Goal: Complete application form: Complete application form

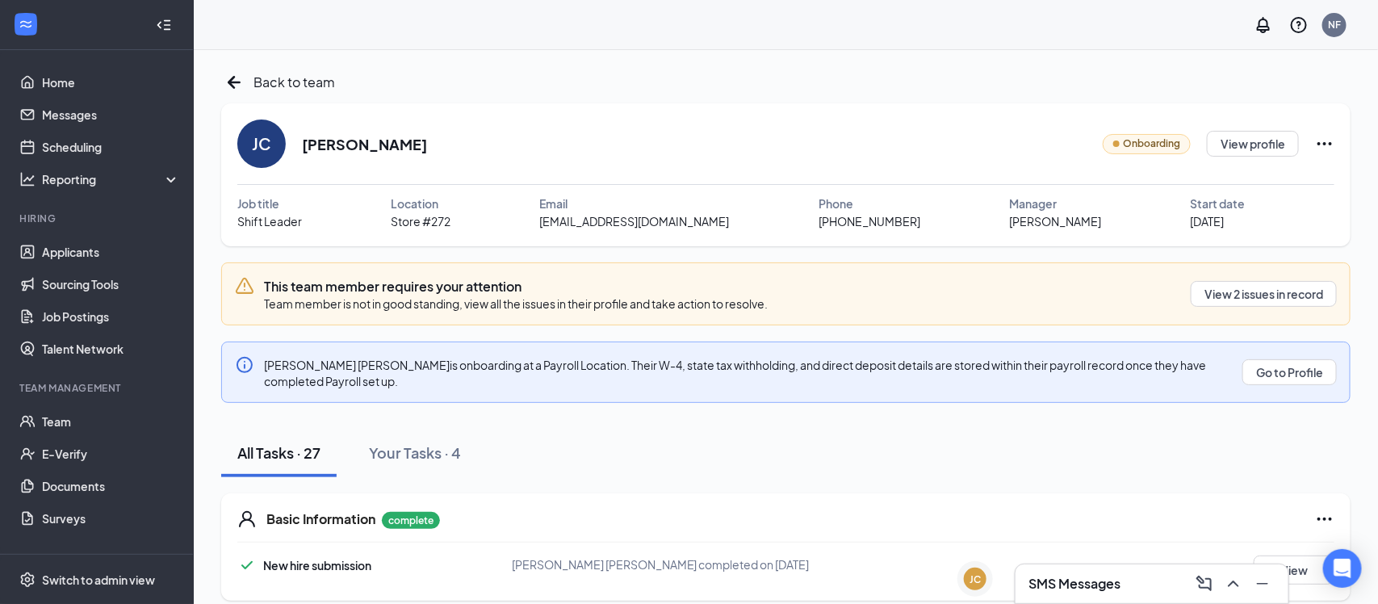
click at [1095, 581] on h3 "SMS Messages" at bounding box center [1075, 584] width 92 height 18
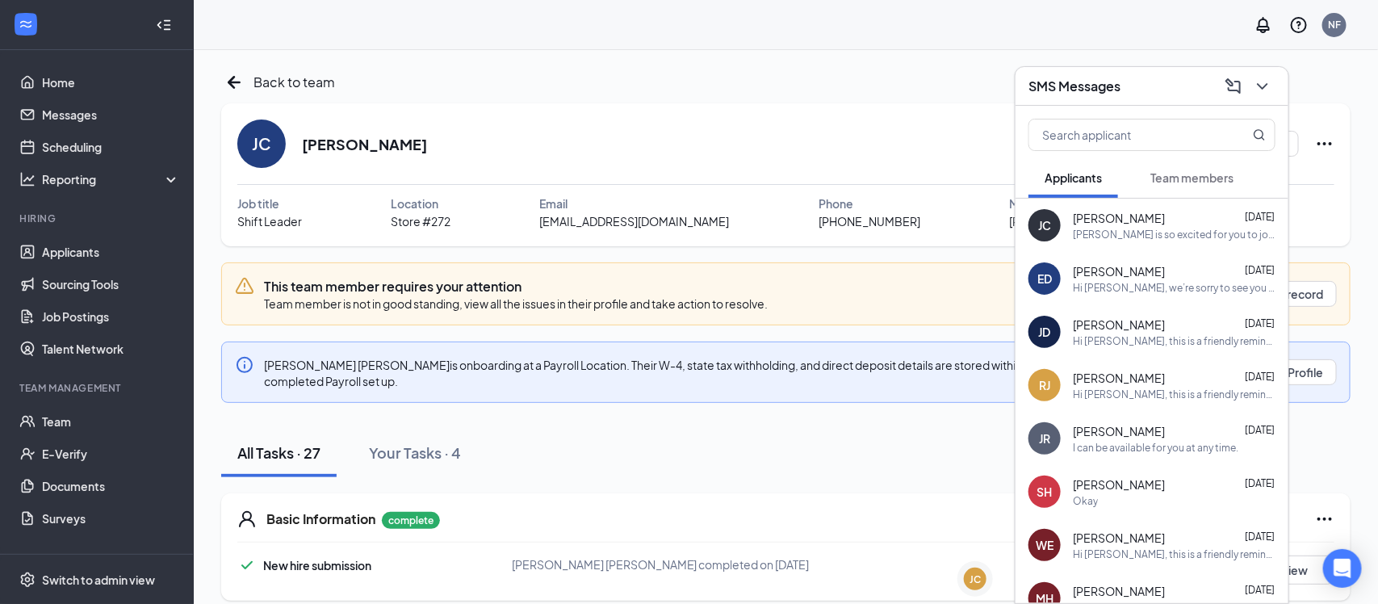
click at [1171, 84] on div "SMS Messages" at bounding box center [1152, 85] width 247 height 25
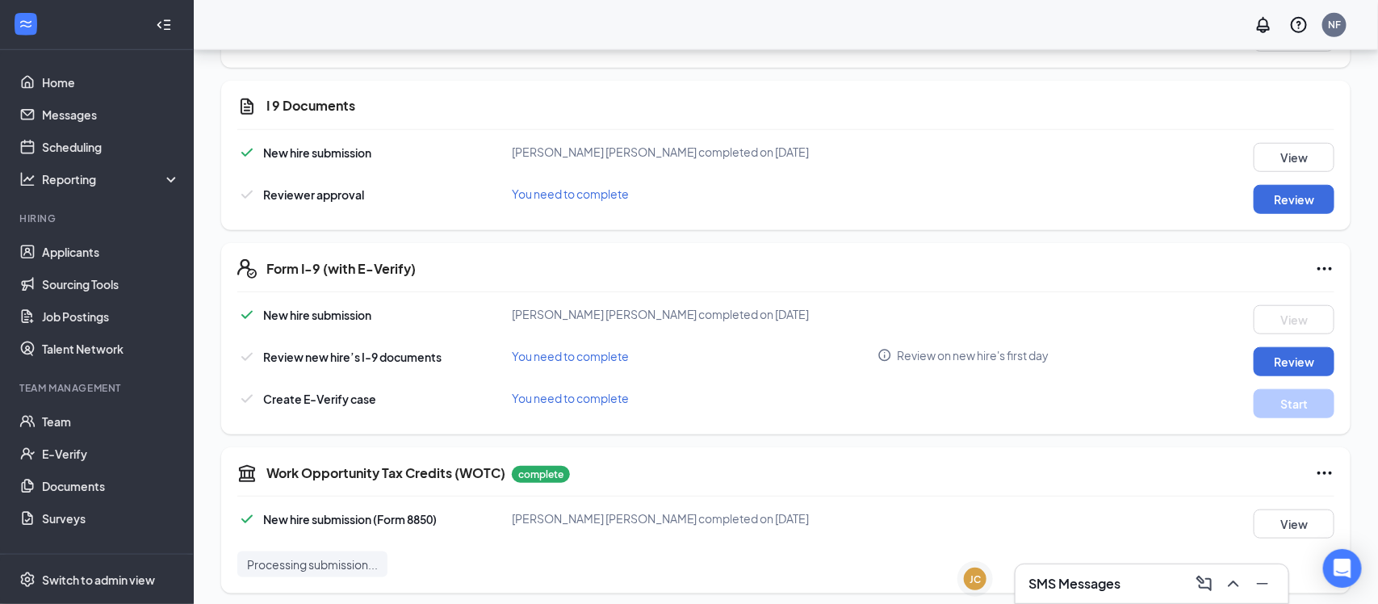
scroll to position [539, 0]
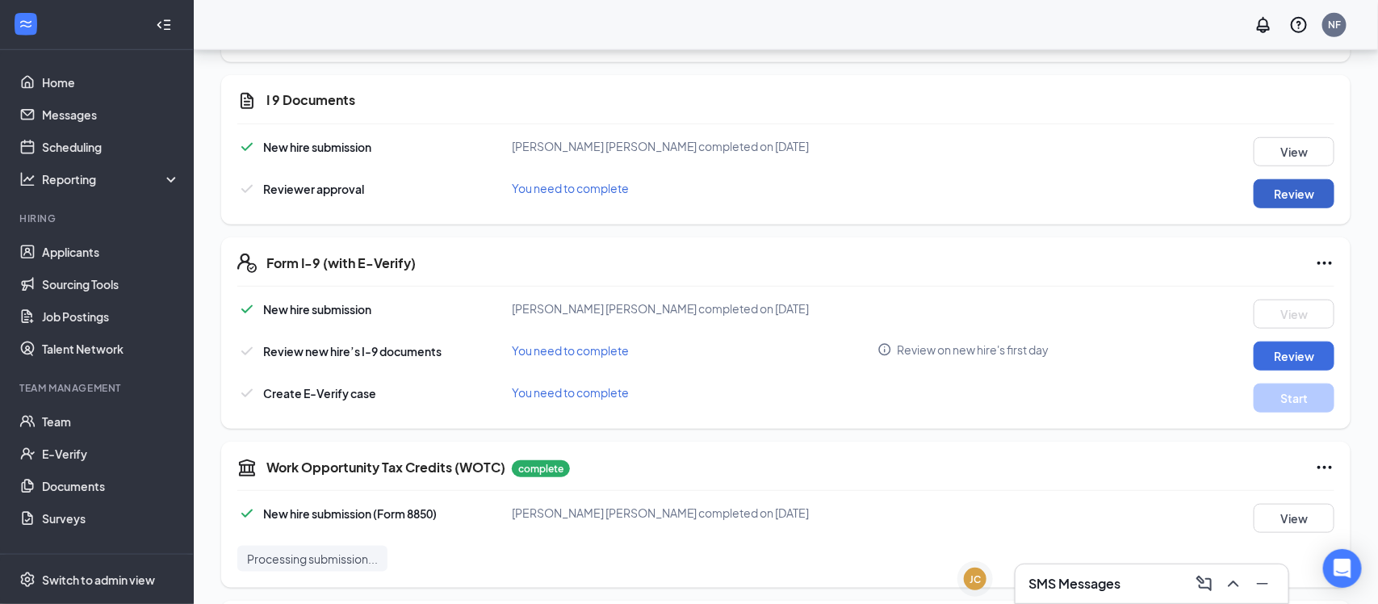
click at [1296, 189] on button "Review" at bounding box center [1294, 193] width 81 height 29
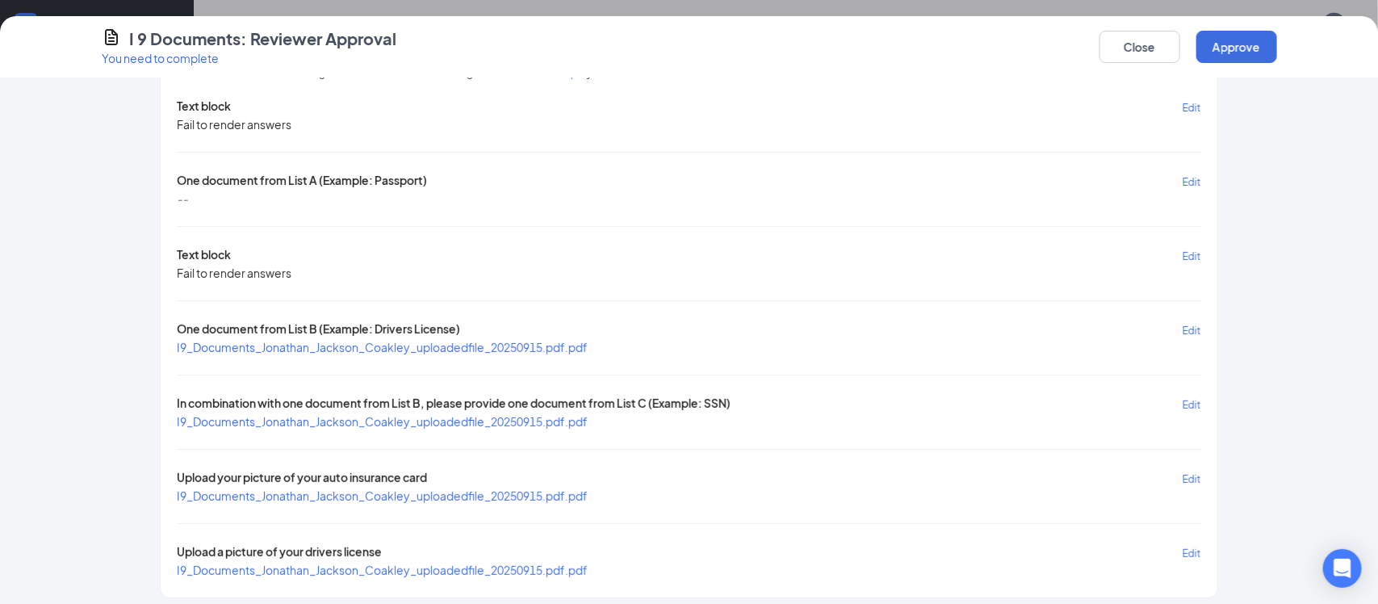
scroll to position [71, 0]
click at [463, 342] on span "I9_Documents_Jonathan_Jackson_Coakley_uploadedfile_20250915.pdf.pdf" at bounding box center [382, 344] width 411 height 15
click at [552, 415] on span "I9_Documents_Jonathan_Jackson_Coakley_uploadedfile_20250915.pdf.pdf" at bounding box center [382, 419] width 411 height 15
click at [484, 491] on span "I9_Documents_Jonathan_Jackson_Coakley_uploadedfile_20250915.pdf.pdf" at bounding box center [382, 493] width 411 height 15
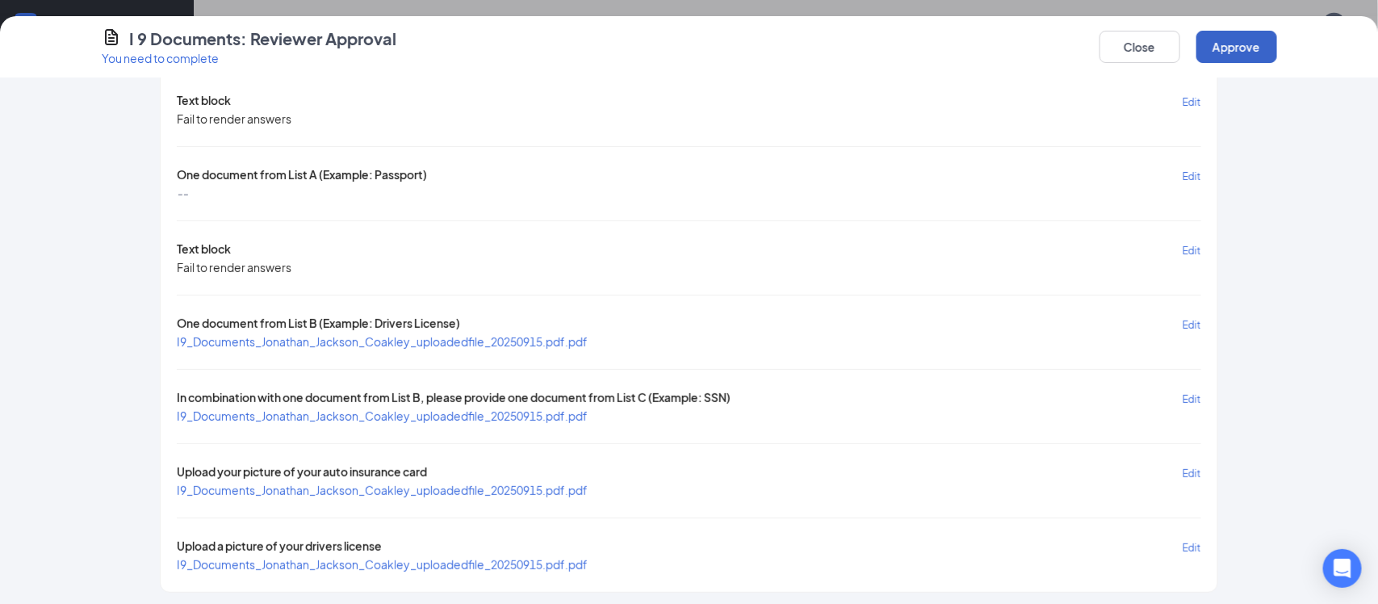
click at [1245, 59] on button "Approve" at bounding box center [1237, 47] width 81 height 32
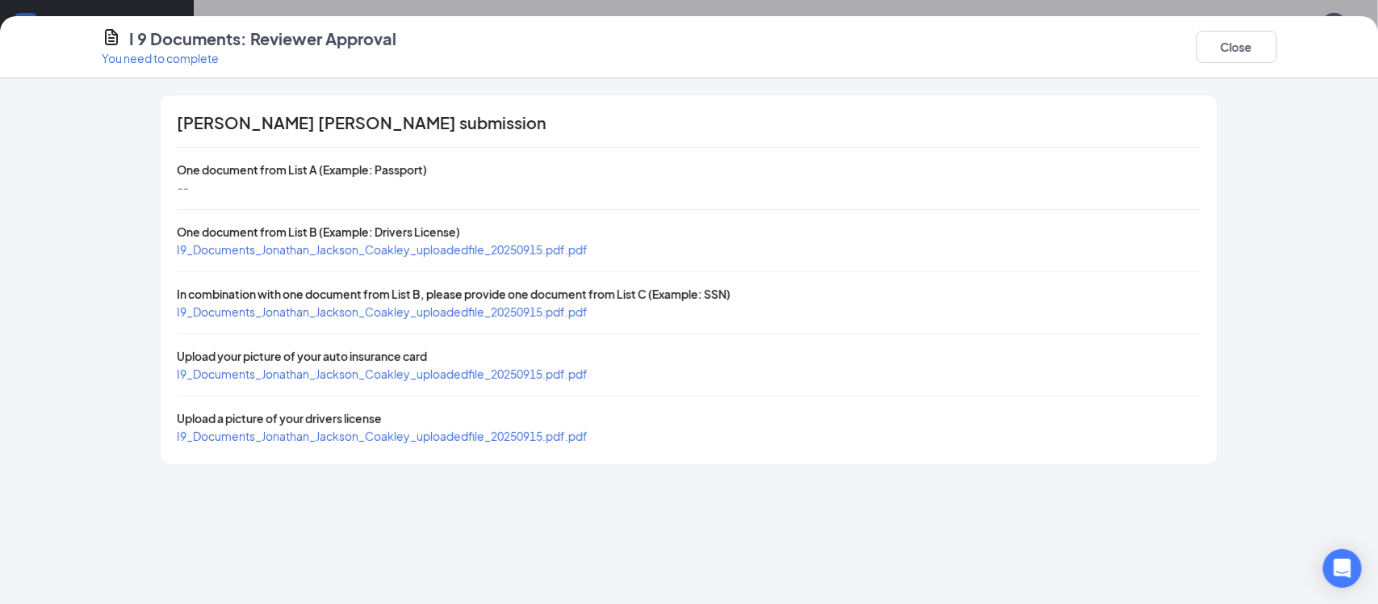
scroll to position [999, 0]
click at [1221, 39] on button "Close" at bounding box center [1237, 47] width 81 height 32
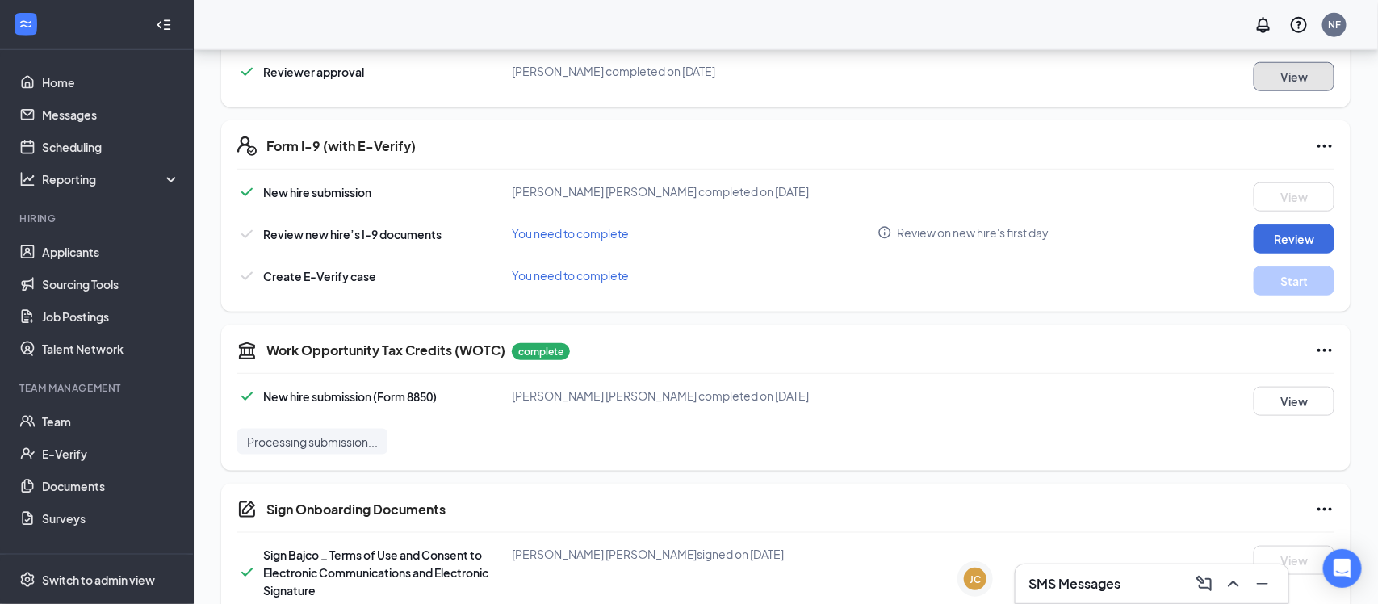
scroll to position [660, 0]
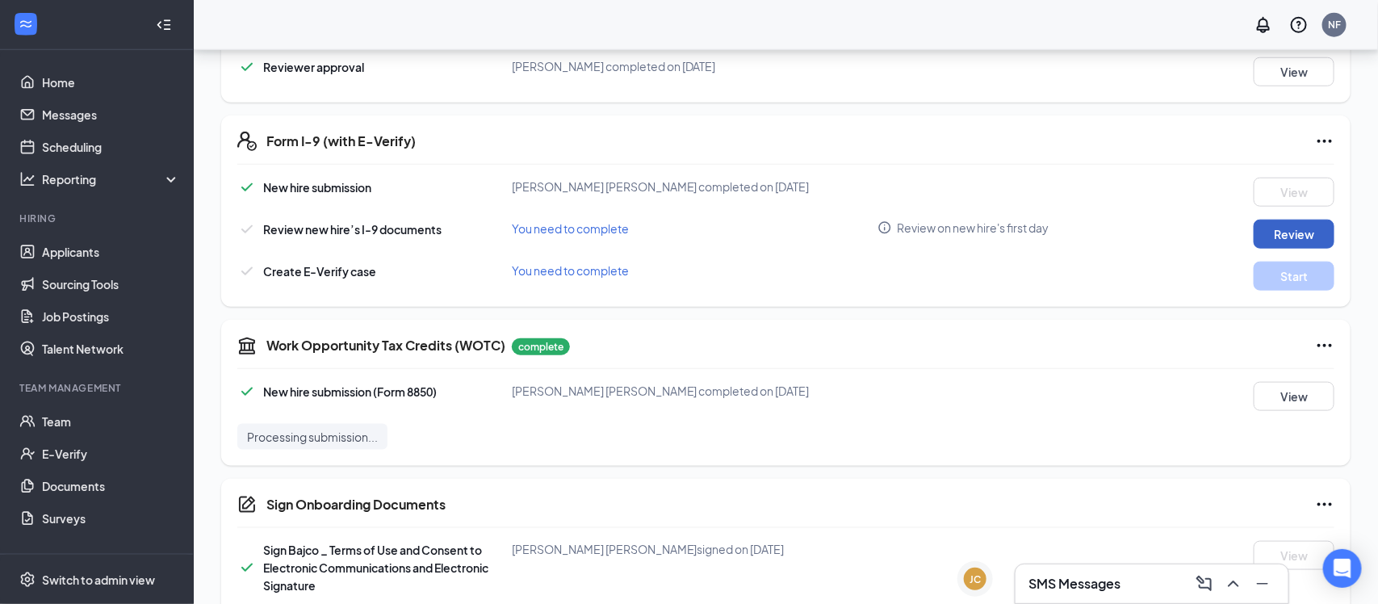
click at [1278, 233] on button "Review" at bounding box center [1294, 234] width 81 height 29
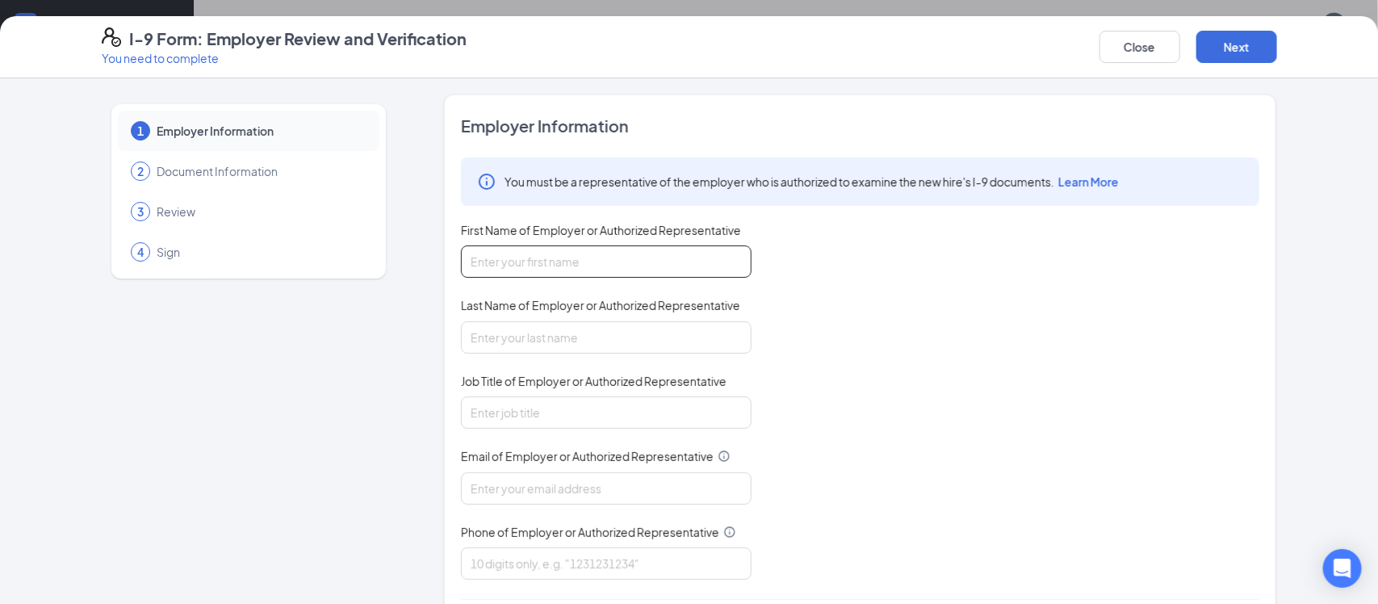
click at [541, 260] on input "First Name of Employer or Authorized Representative" at bounding box center [606, 261] width 291 height 32
type input "[PERSON_NAME]"
click at [548, 333] on input "Last Name of Employer or Authorized Representative" at bounding box center [606, 337] width 291 height 32
type input "[PERSON_NAME]"
click at [565, 416] on input "Job Title of Employer or Authorized Representative" at bounding box center [606, 412] width 291 height 32
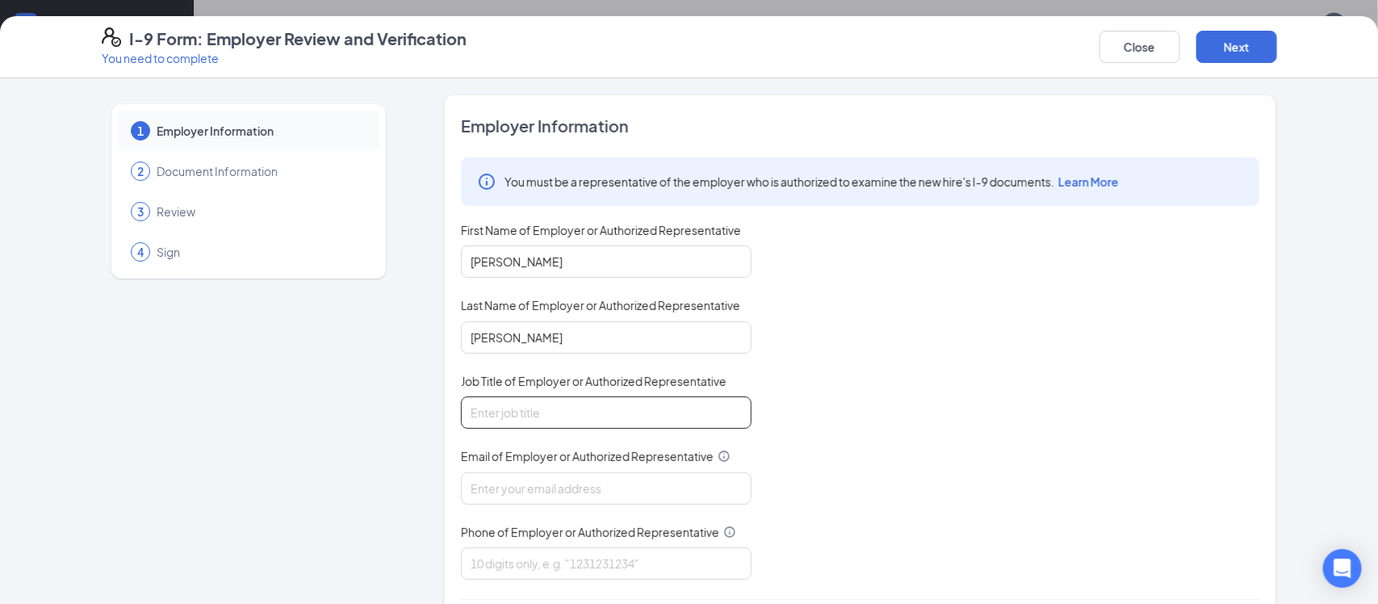
type input "General Manager"
click at [539, 486] on input "Email of Employer or Authorized Representative" at bounding box center [606, 488] width 291 height 32
type input "[EMAIL_ADDRESS][DOMAIN_NAME]"
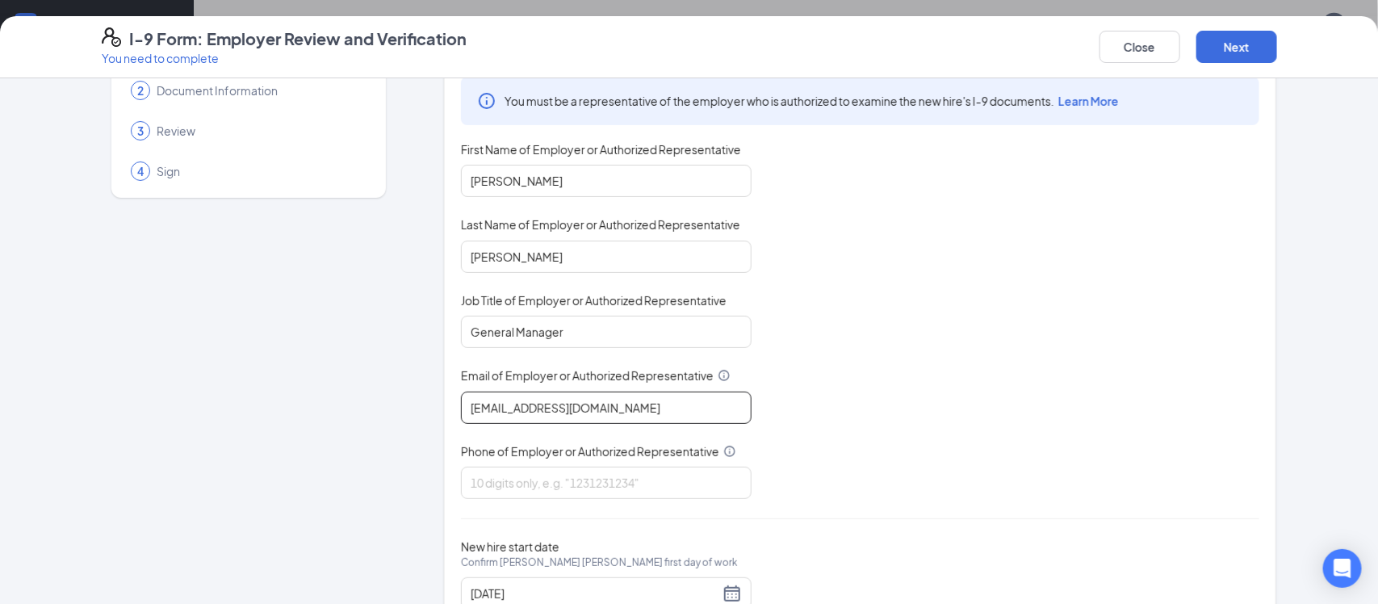
scroll to position [85, 0]
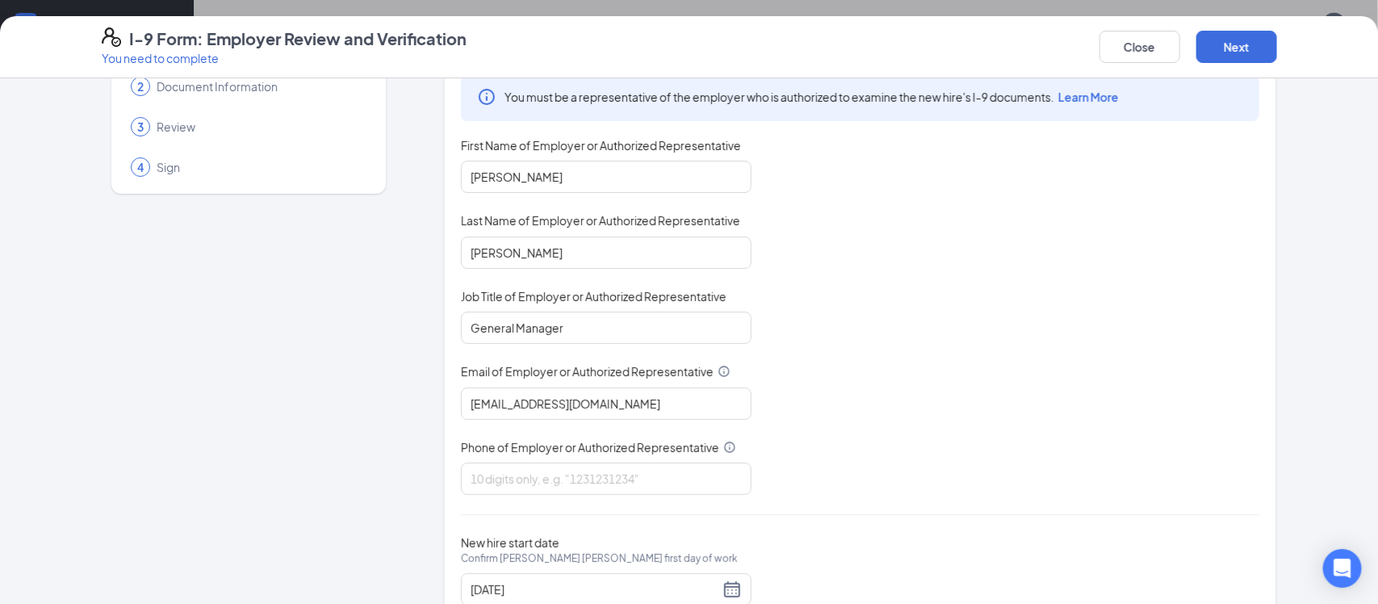
click at [587, 499] on div "Employer Information You must be a representative of the employer who is author…" at bounding box center [860, 327] width 799 height 595
click at [577, 493] on input "Phone of Employer or Authorized Representative" at bounding box center [606, 479] width 291 height 32
type input "2173704564"
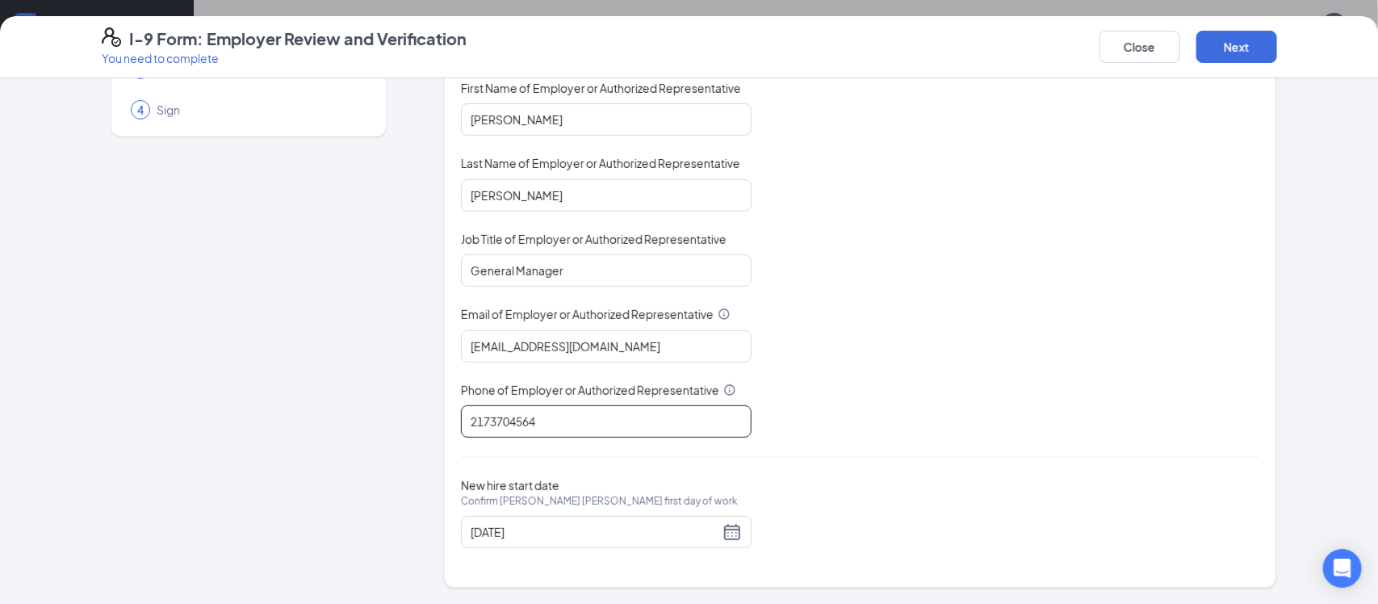
scroll to position [0, 0]
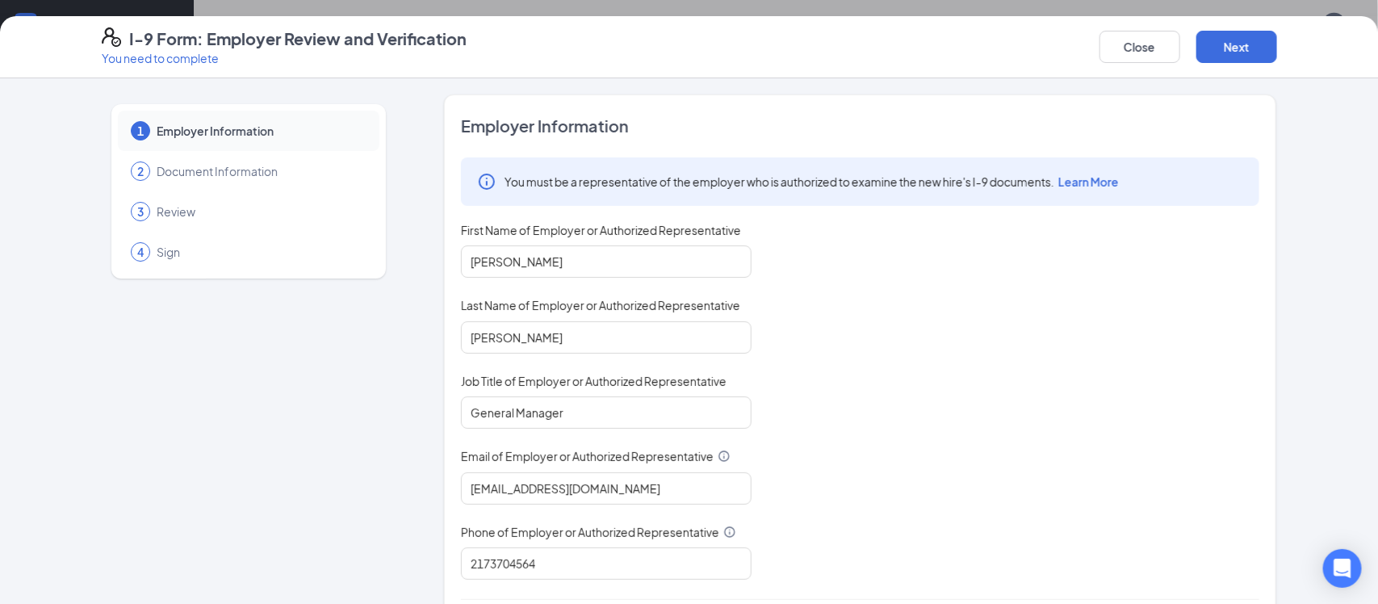
click at [934, 247] on div "You must be a representative of the employer who is authorized to examine the n…" at bounding box center [860, 368] width 799 height 422
click at [1209, 53] on button "Next" at bounding box center [1237, 47] width 81 height 32
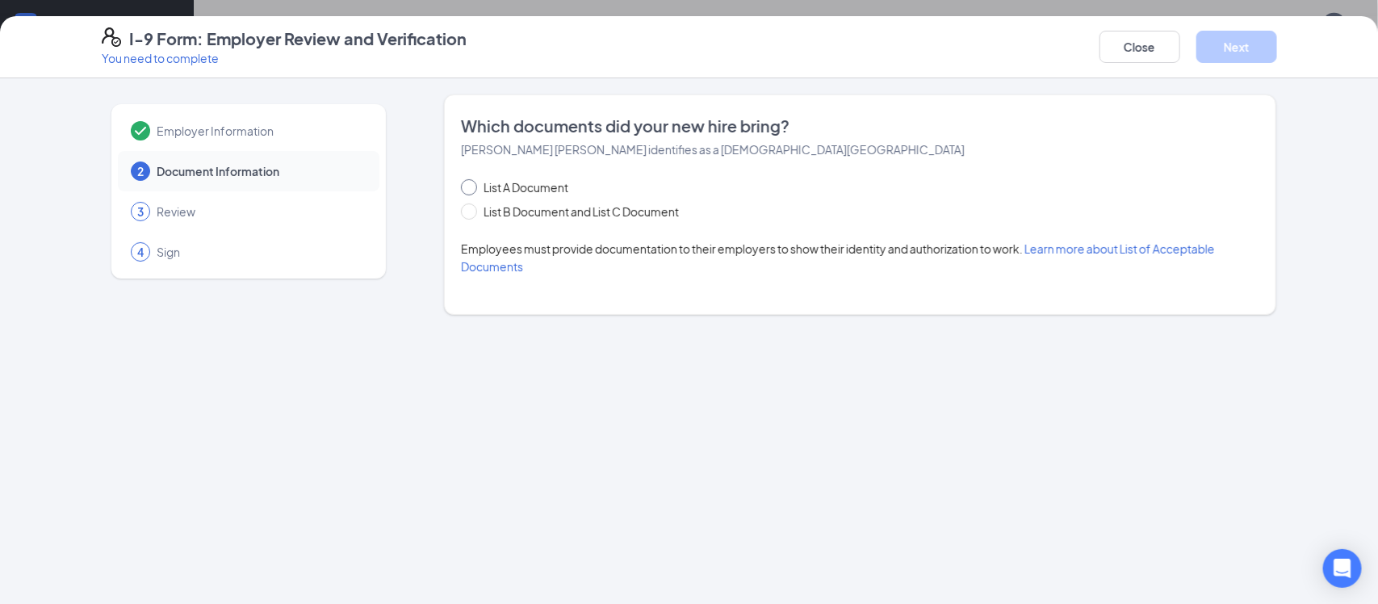
click at [493, 187] on span "List A Document" at bounding box center [526, 187] width 98 height 18
click at [472, 187] on input "List A Document" at bounding box center [466, 184] width 11 height 11
radio input "true"
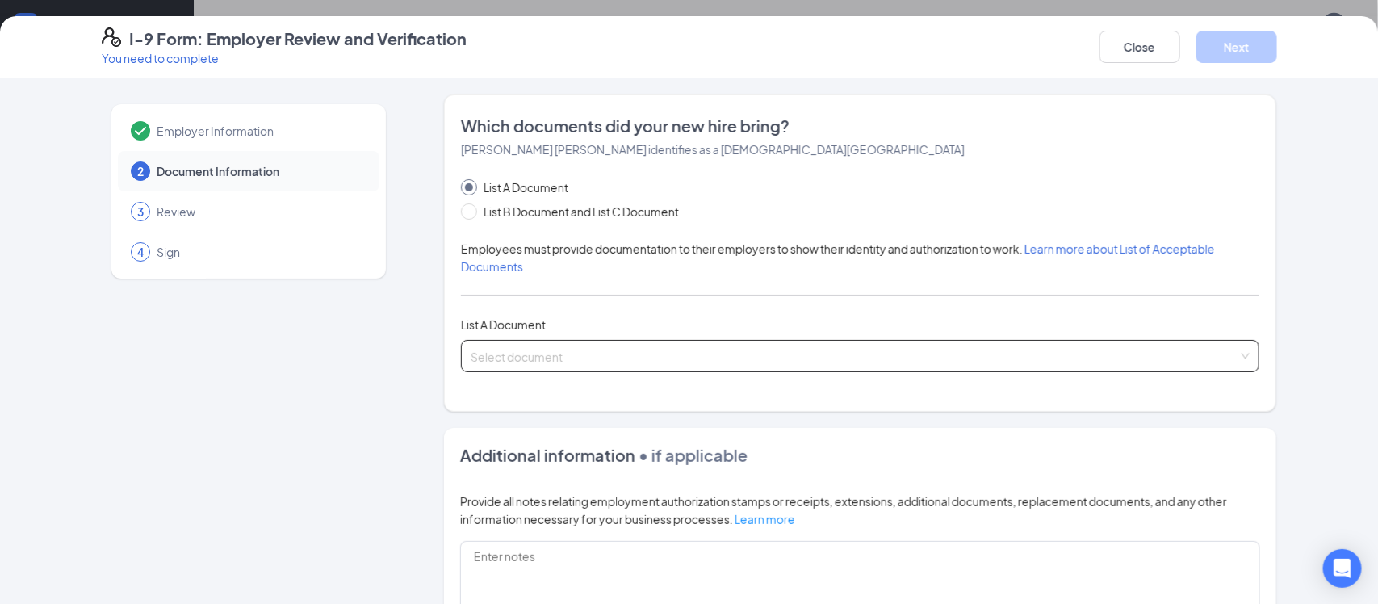
click at [550, 364] on input "search" at bounding box center [855, 353] width 768 height 24
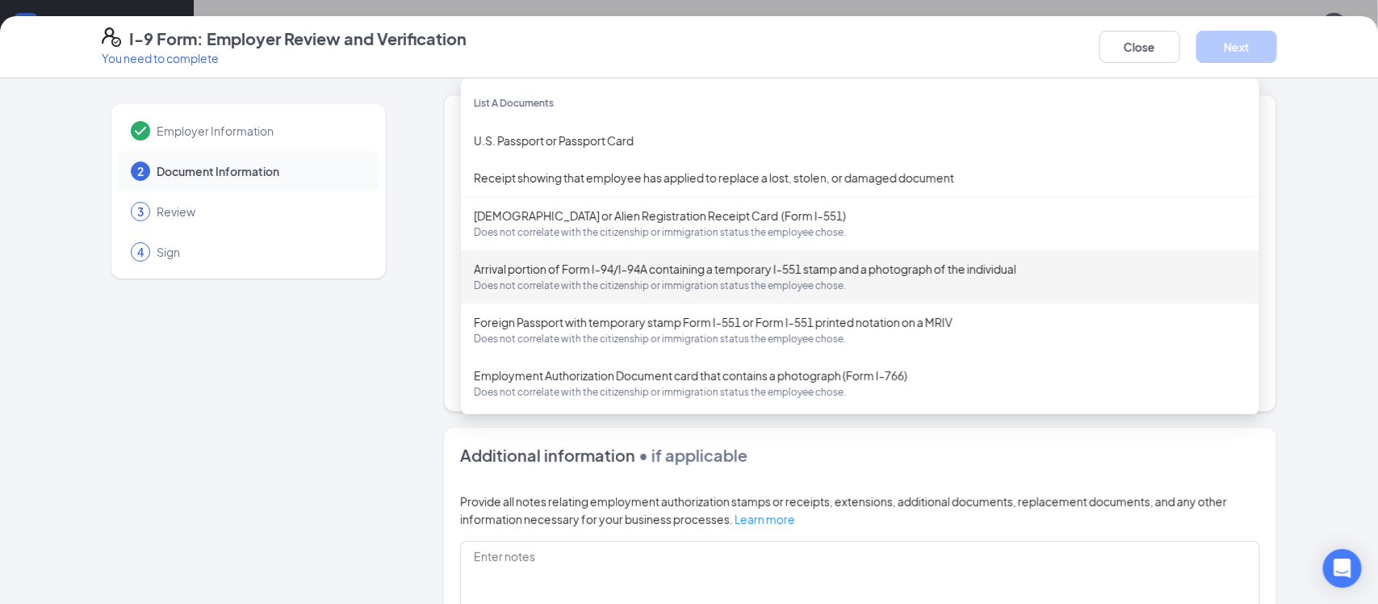
click at [313, 320] on div "Employer Information 2 Document Information 3 Review 4 Sign" at bounding box center [249, 458] width 294 height 728
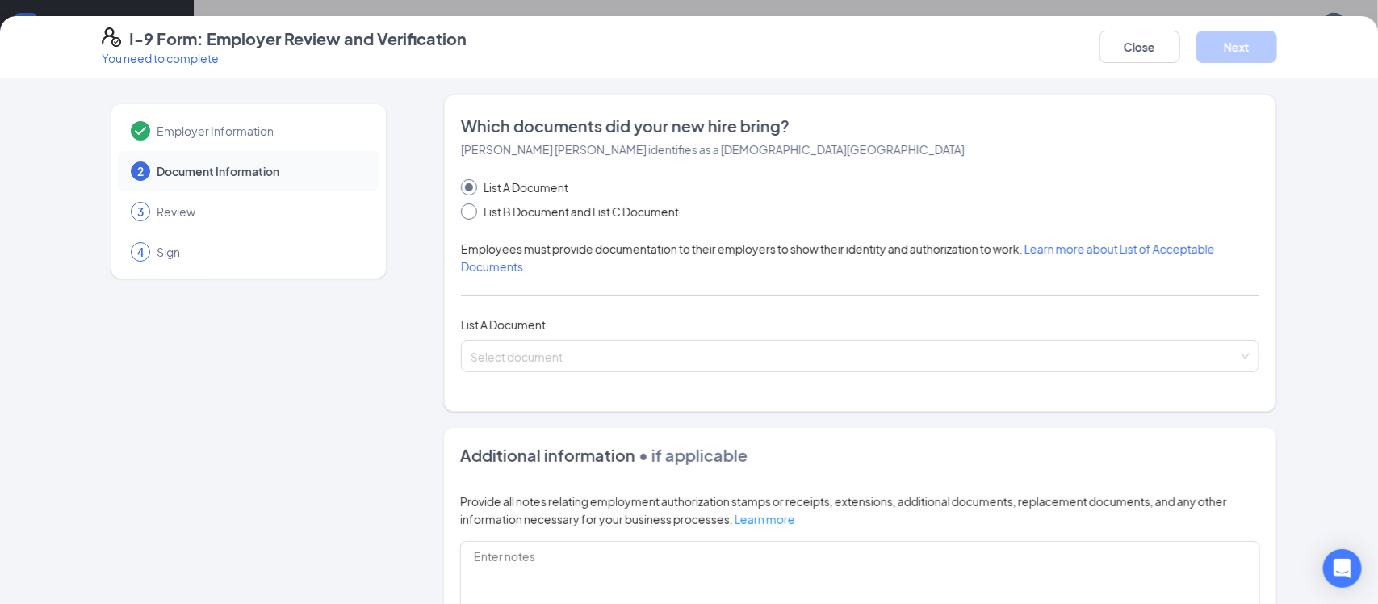
click at [476, 209] on span at bounding box center [469, 211] width 16 height 16
click at [472, 209] on input "List B Document and List C Document" at bounding box center [466, 208] width 11 height 11
radio input "true"
radio input "false"
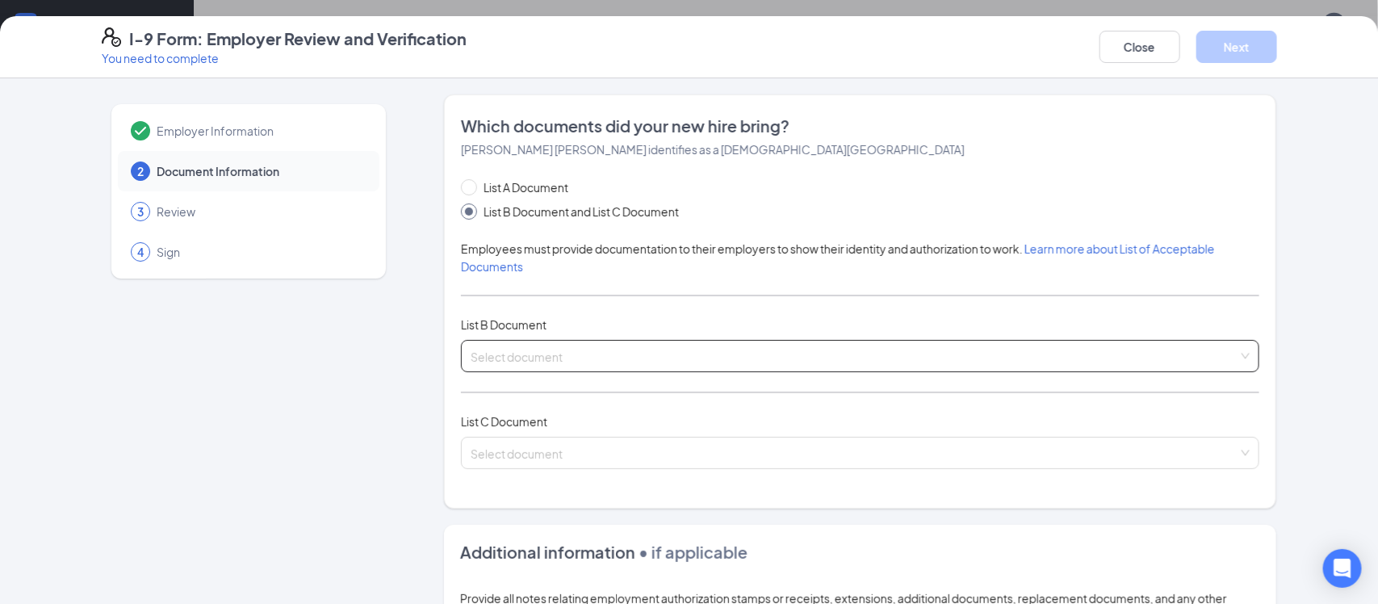
click at [513, 347] on input "search" at bounding box center [855, 353] width 768 height 24
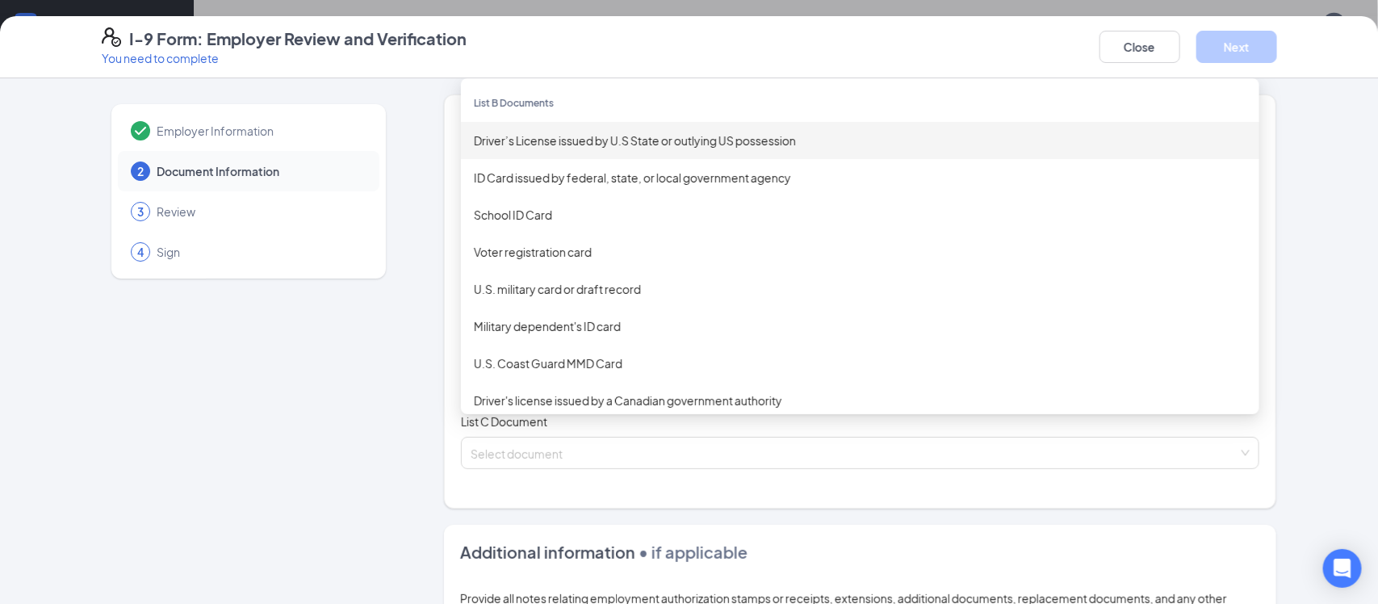
click at [680, 142] on div "Driver’s License issued by U.S State or outlying US possession" at bounding box center [860, 141] width 773 height 18
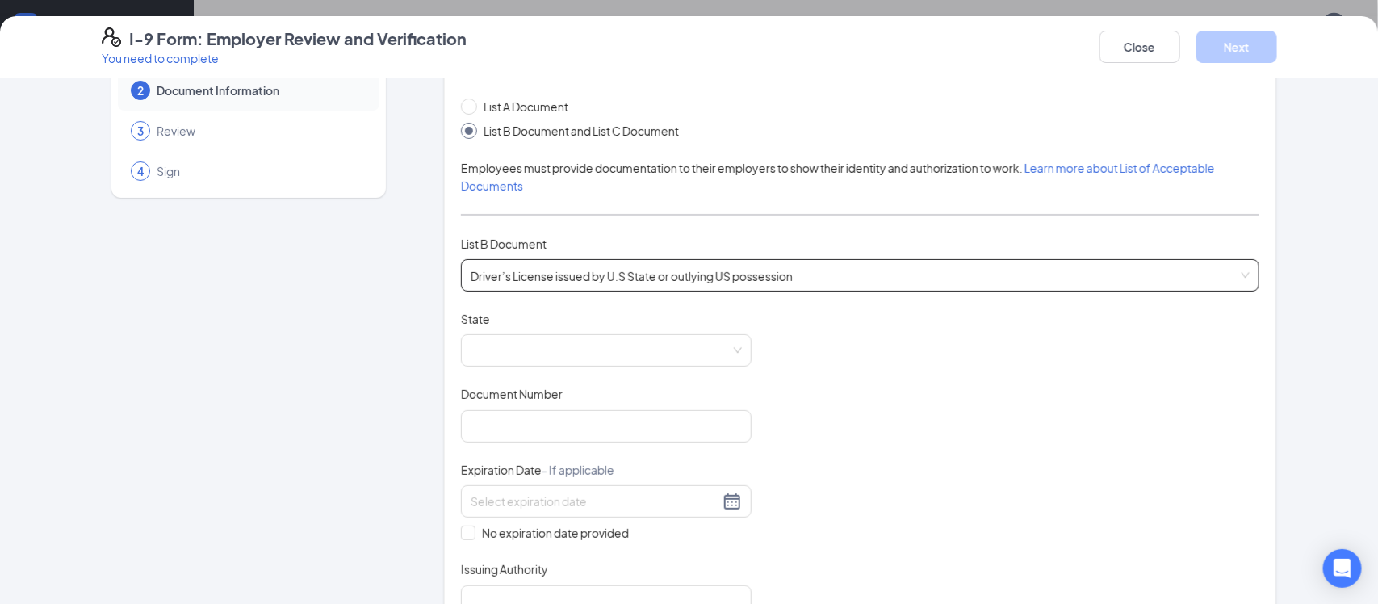
scroll to position [101, 0]
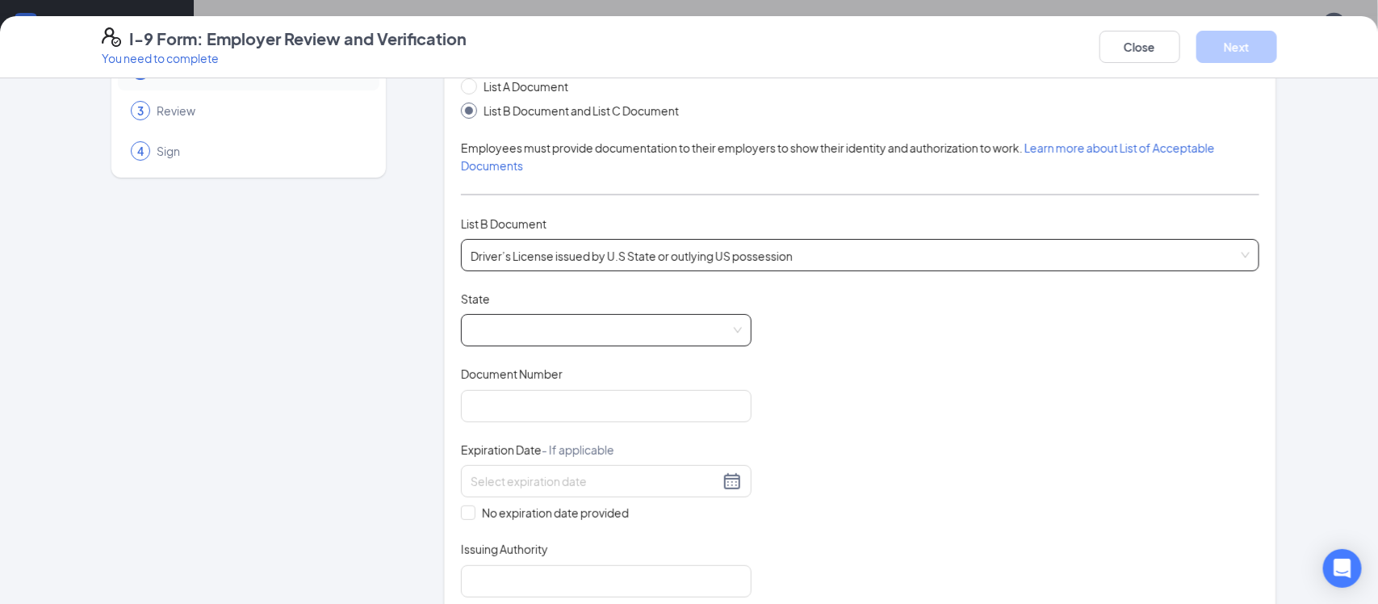
click at [544, 325] on span at bounding box center [606, 330] width 271 height 31
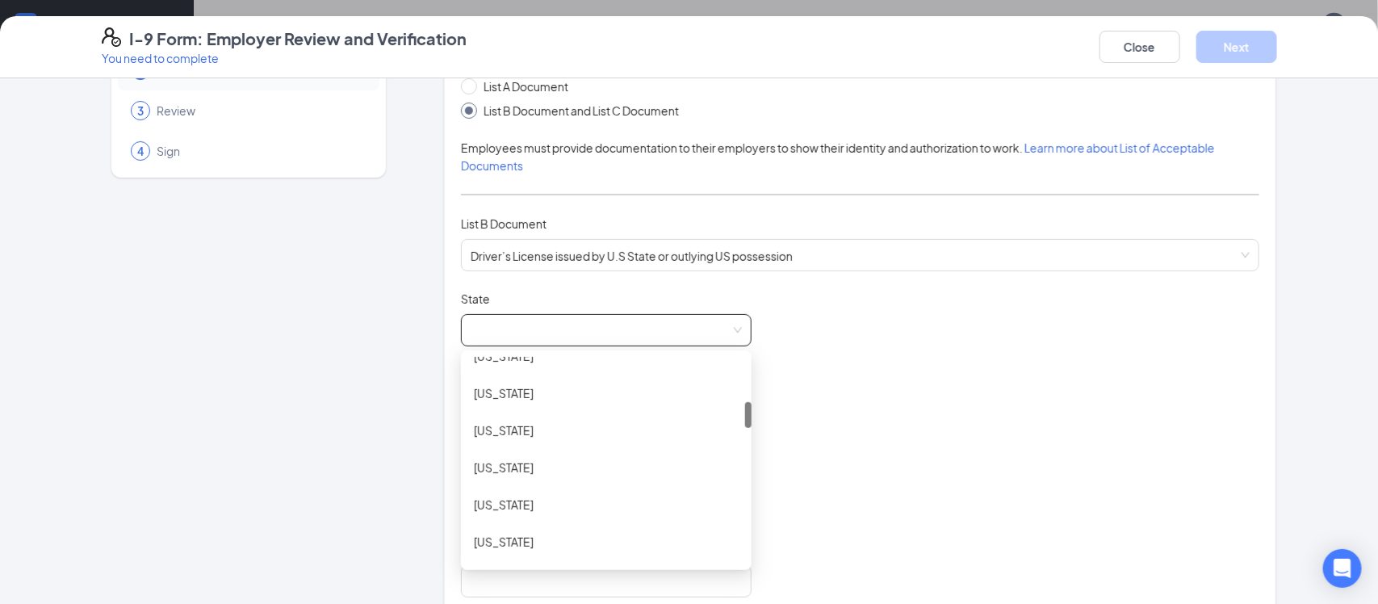
scroll to position [359, 0]
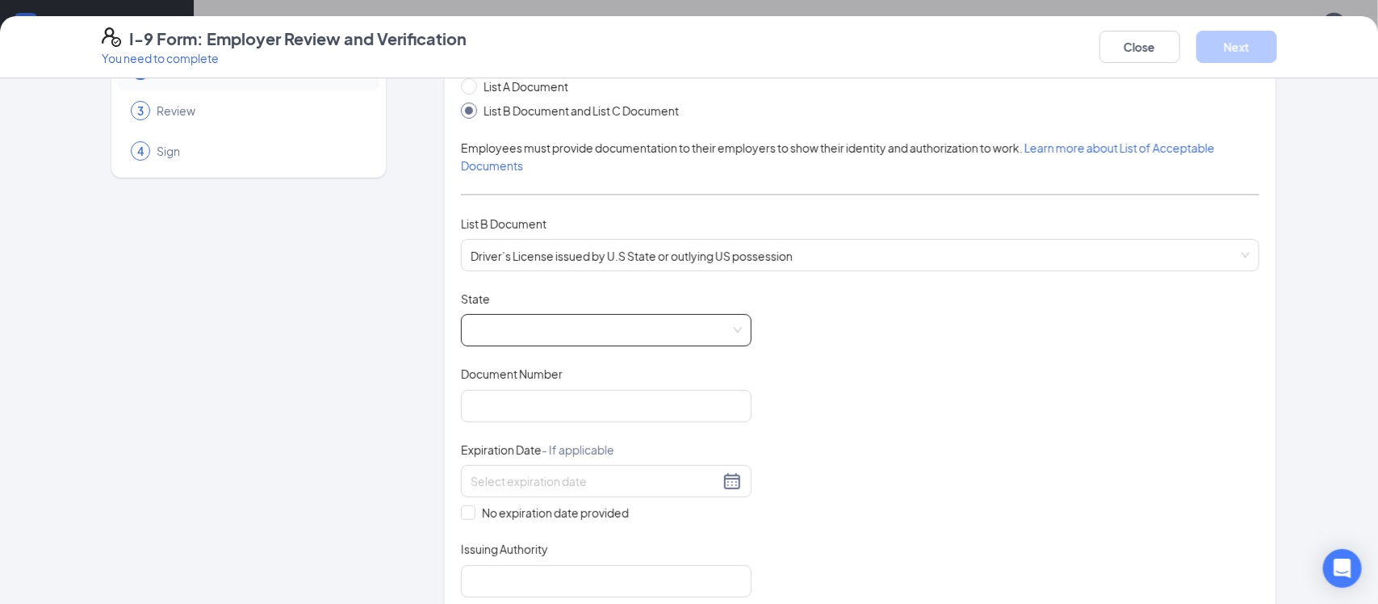
click at [568, 310] on div "State" at bounding box center [606, 302] width 291 height 23
click at [556, 324] on span at bounding box center [606, 330] width 271 height 31
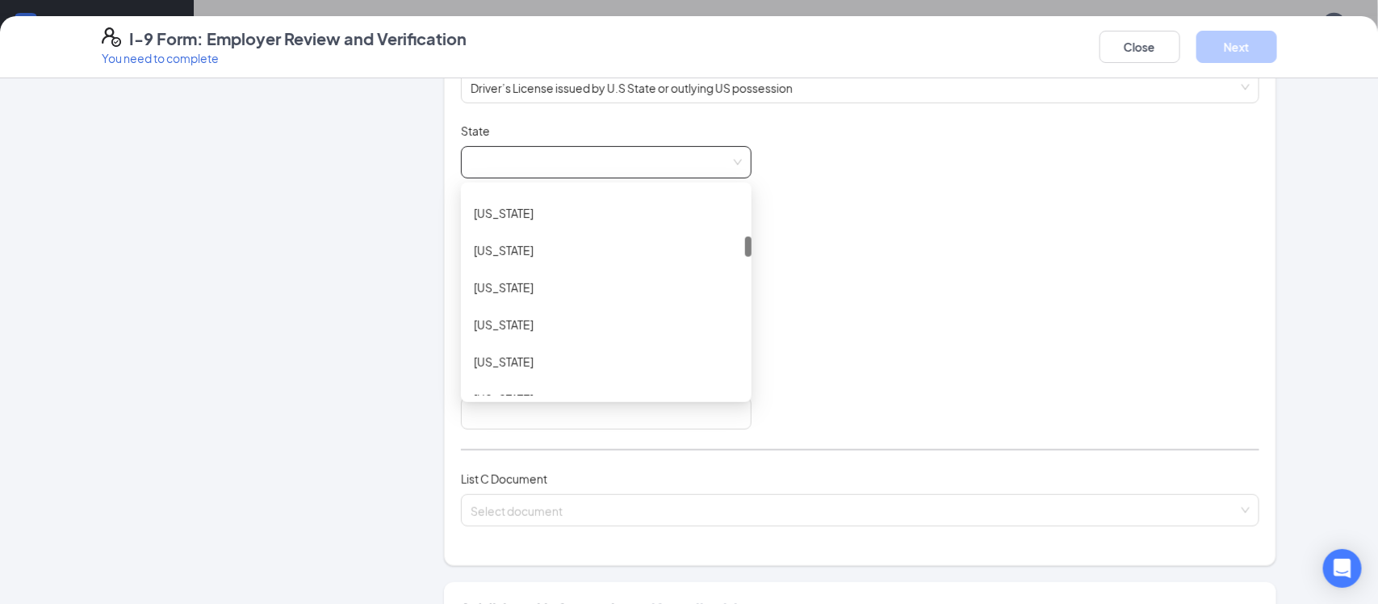
scroll to position [487, 0]
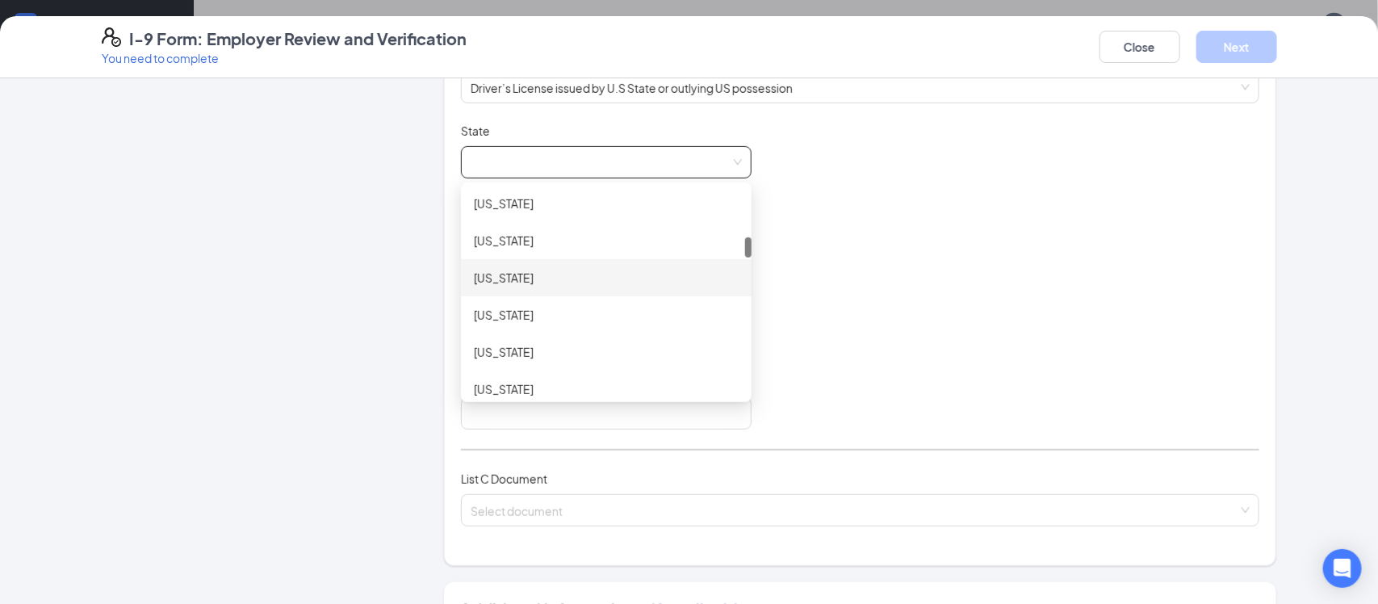
click at [484, 284] on div "[US_STATE]" at bounding box center [606, 278] width 265 height 18
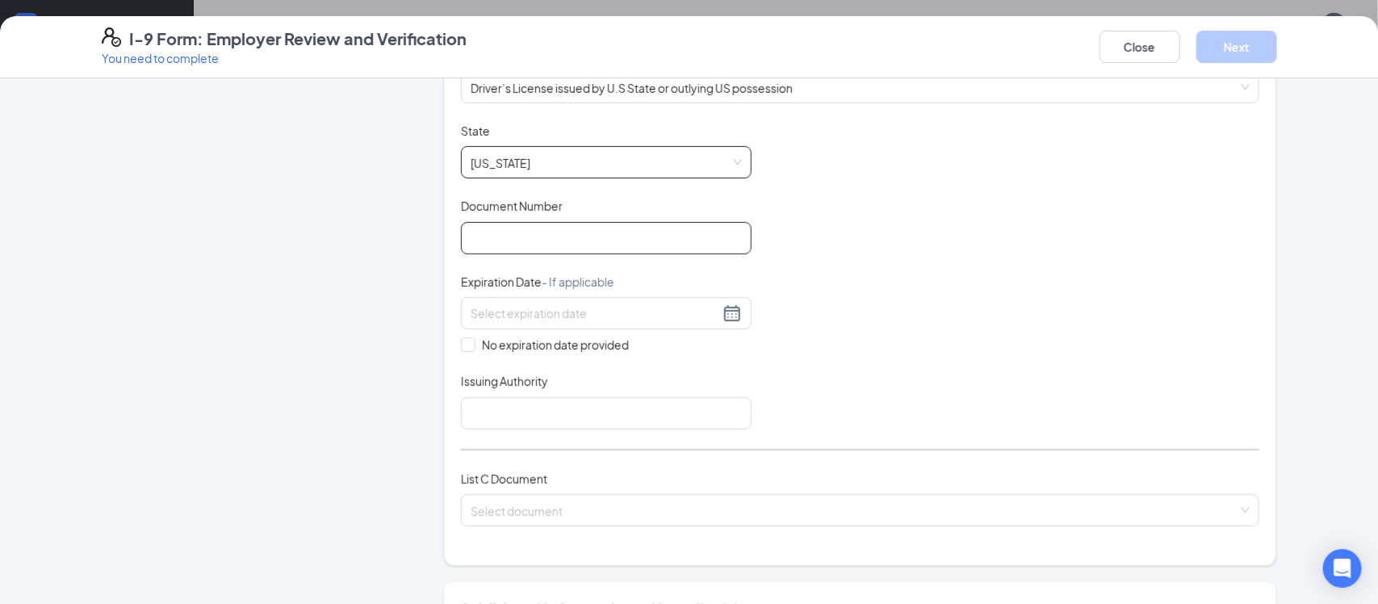
click at [605, 227] on input "Document Number" at bounding box center [606, 238] width 291 height 32
click at [778, 84] on span "Driver’s License issued by U.S State or outlying US possession" at bounding box center [860, 87] width 779 height 31
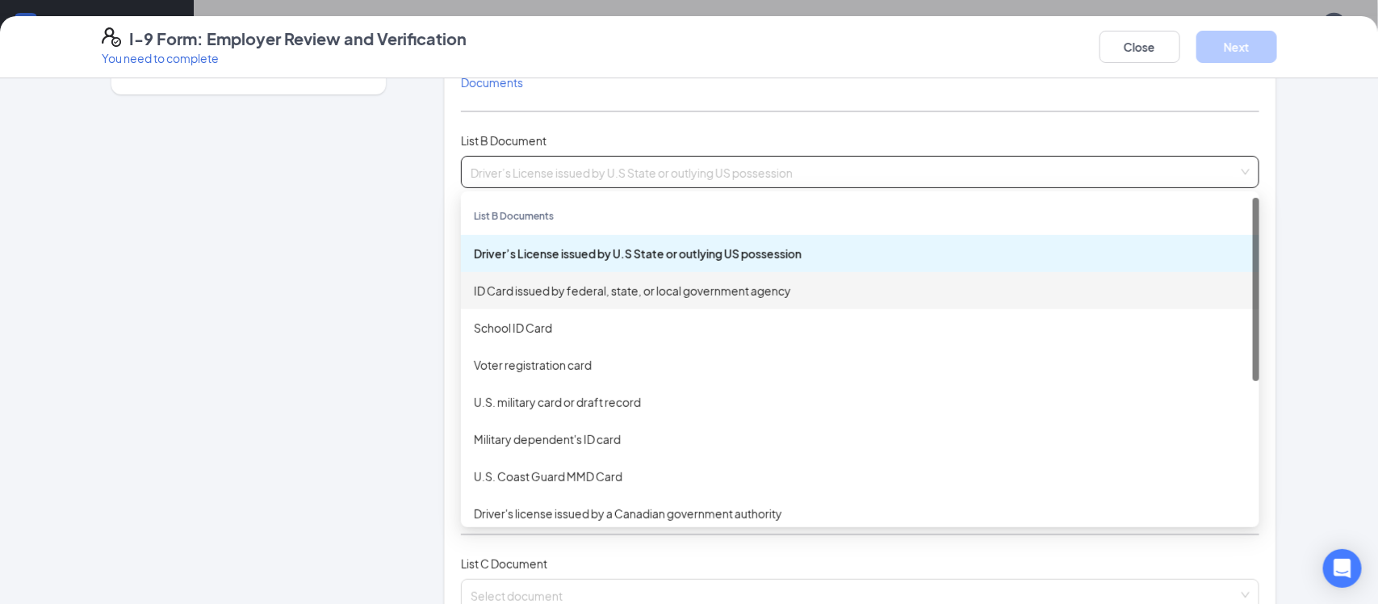
scroll to position [183, 0]
click at [365, 228] on div "Employer Information 2 Document Information 3 Review 4 Sign" at bounding box center [249, 486] width 294 height 1151
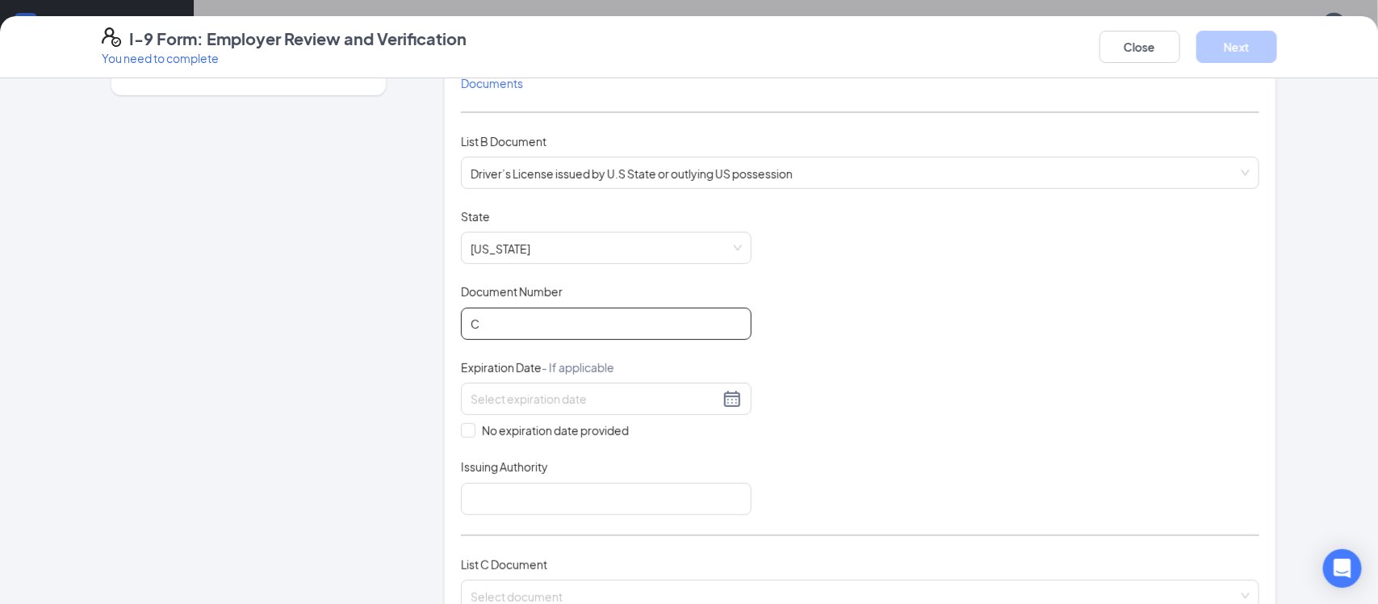
click at [580, 336] on input "C" at bounding box center [606, 324] width 291 height 32
type input "C240-4308-9251"
click at [624, 410] on div at bounding box center [606, 399] width 291 height 32
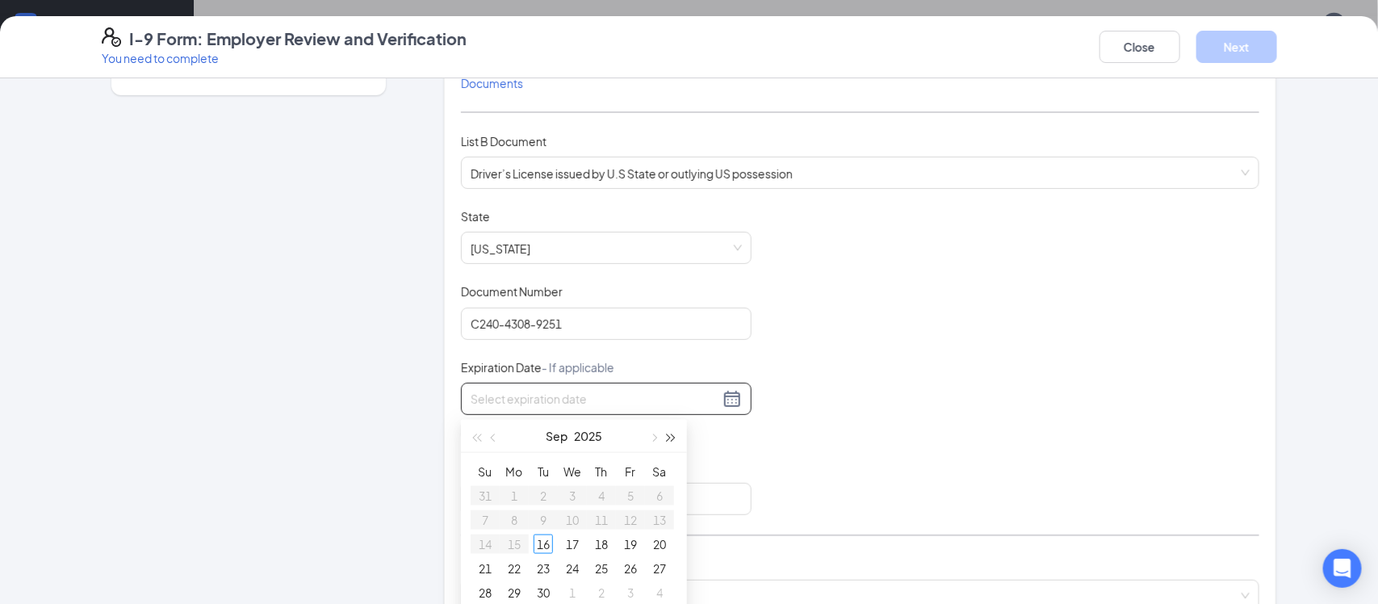
click at [668, 435] on span "button" at bounding box center [672, 438] width 8 height 8
type input "[DATE]"
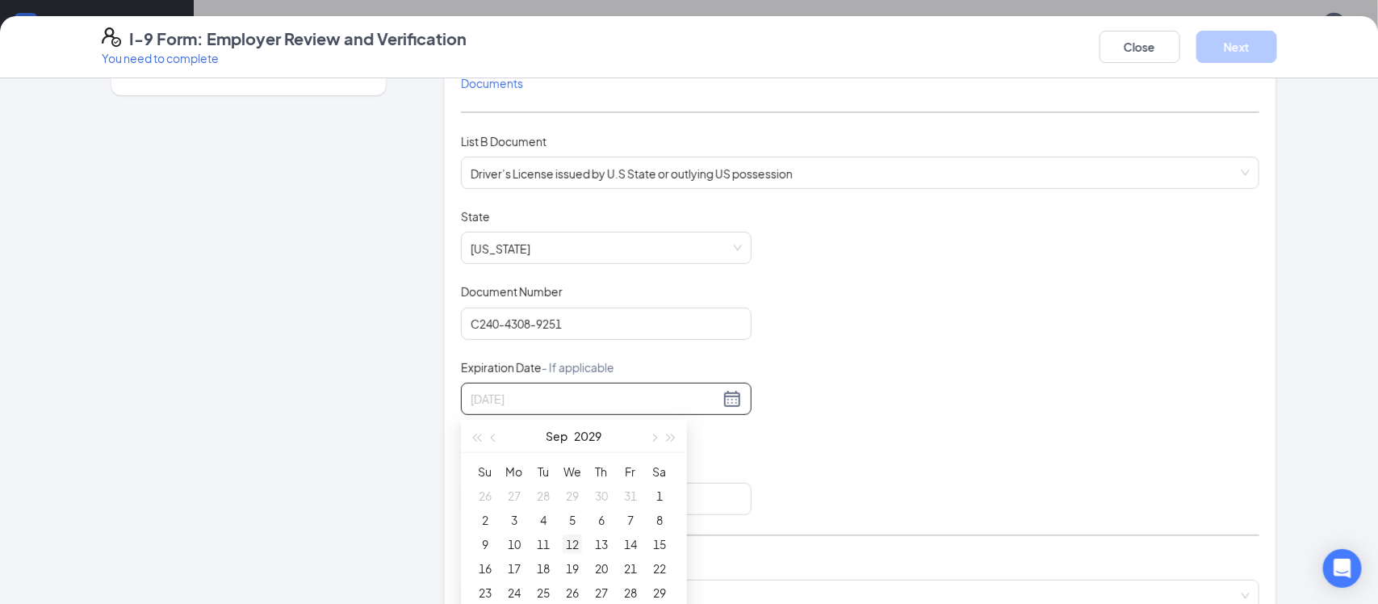
type input "[DATE]"
click at [516, 517] on div "3" at bounding box center [514, 519] width 19 height 19
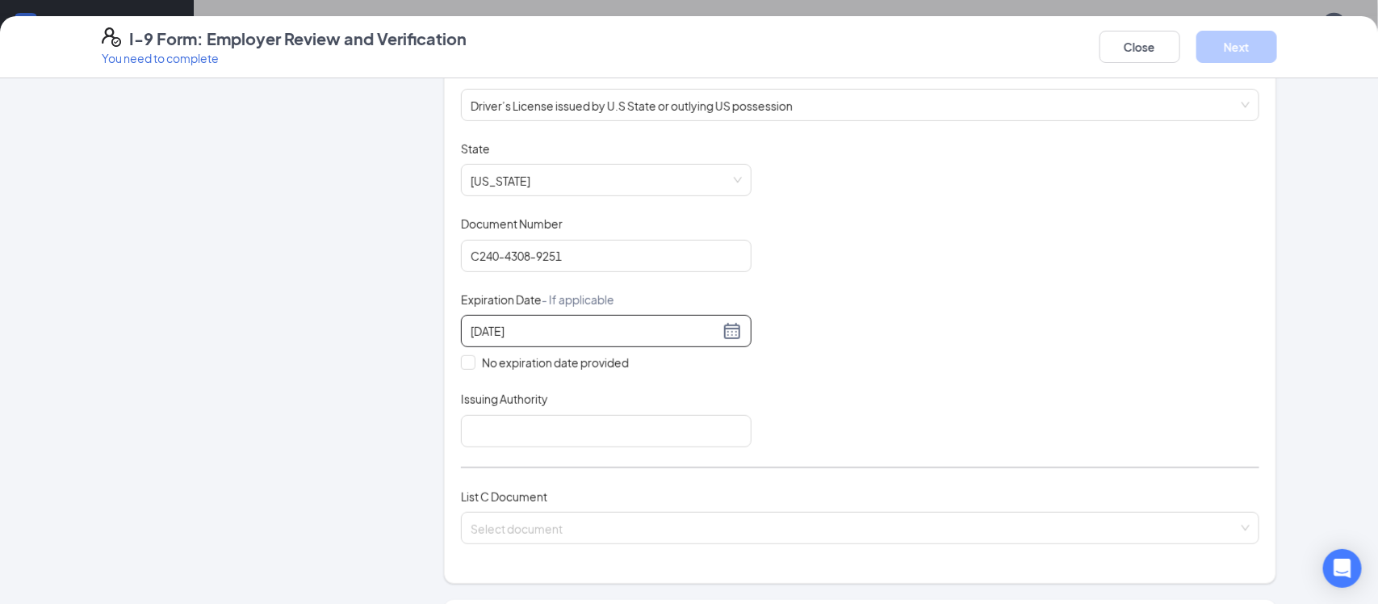
scroll to position [252, 0]
click at [596, 435] on input "Issuing Authority" at bounding box center [606, 430] width 291 height 32
type input "[US_STATE]"
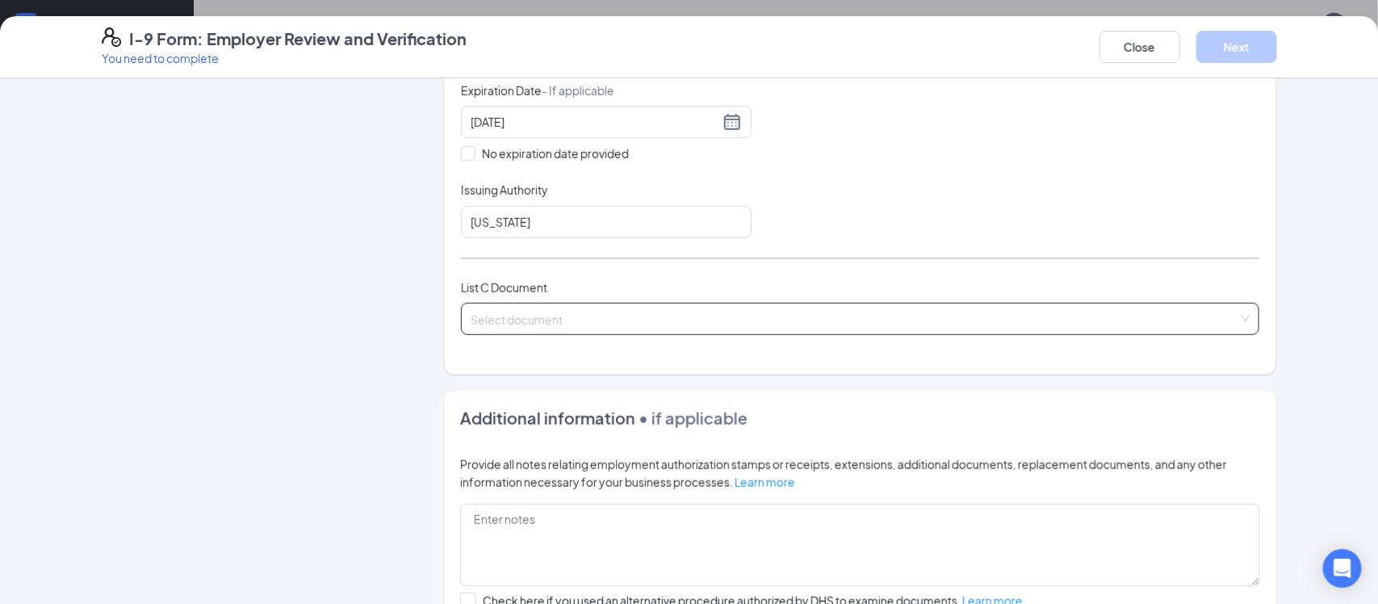
click at [543, 307] on input "search" at bounding box center [855, 316] width 768 height 24
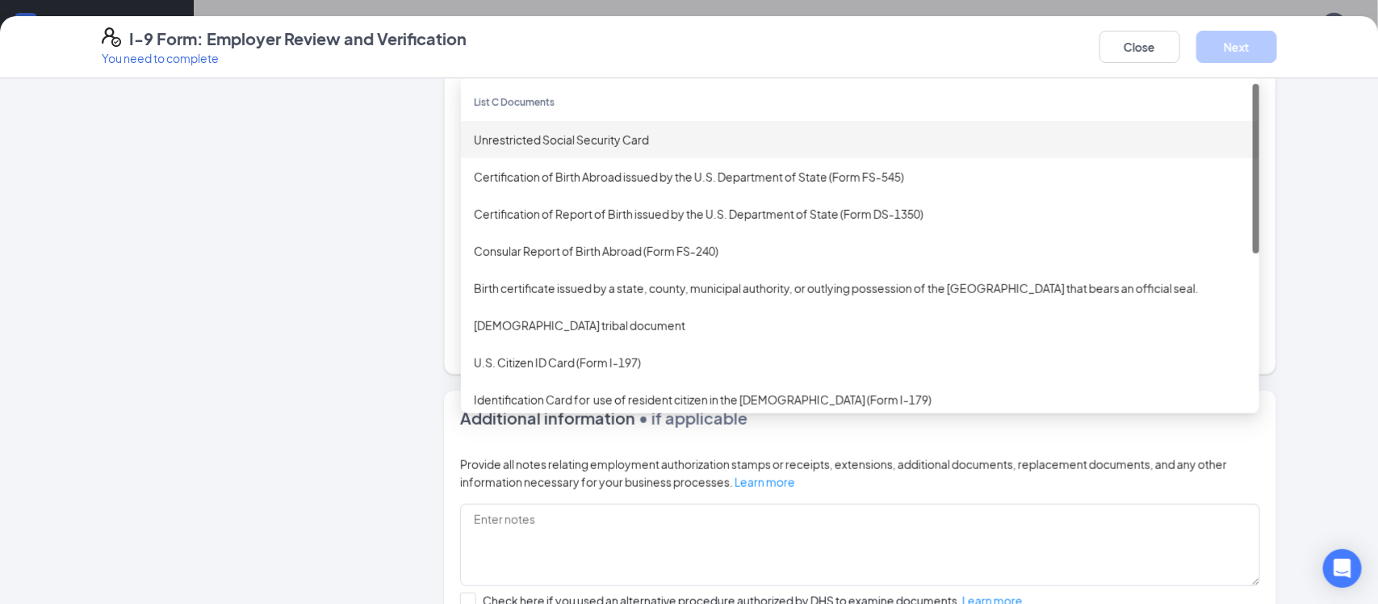
click at [570, 136] on div "Unrestricted Social Security Card" at bounding box center [860, 140] width 773 height 18
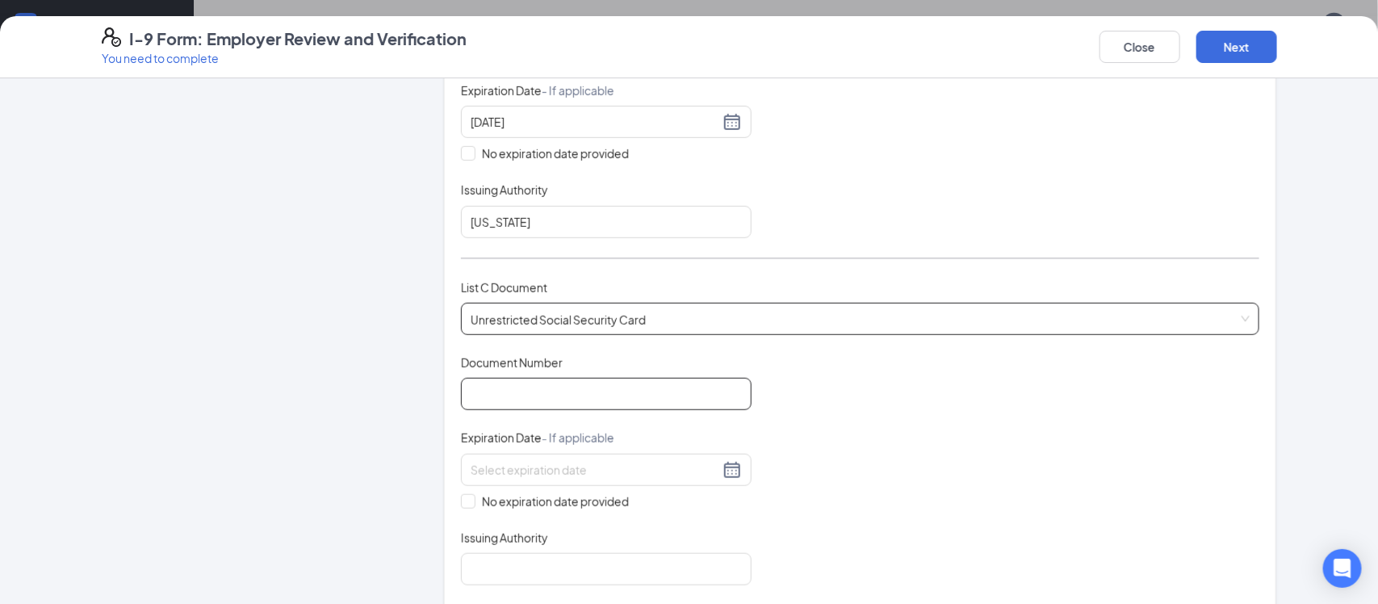
click at [511, 405] on input "Document Number" at bounding box center [606, 394] width 291 height 32
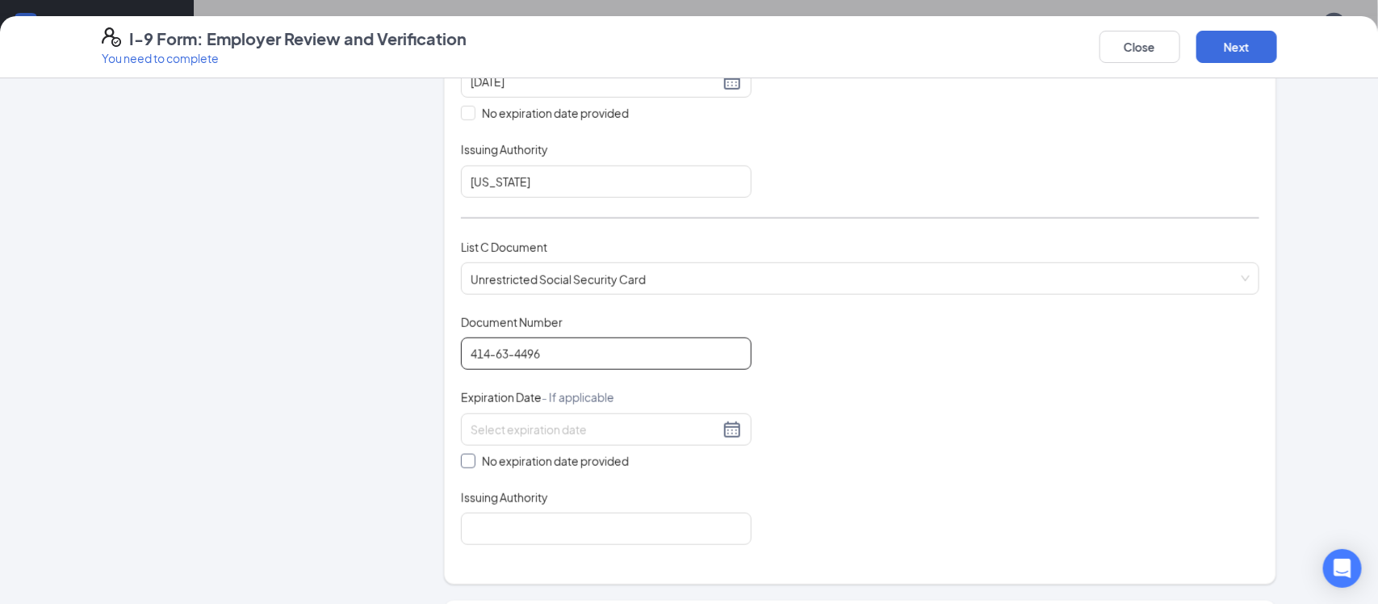
scroll to position [505, 0]
type input "414-63-4496"
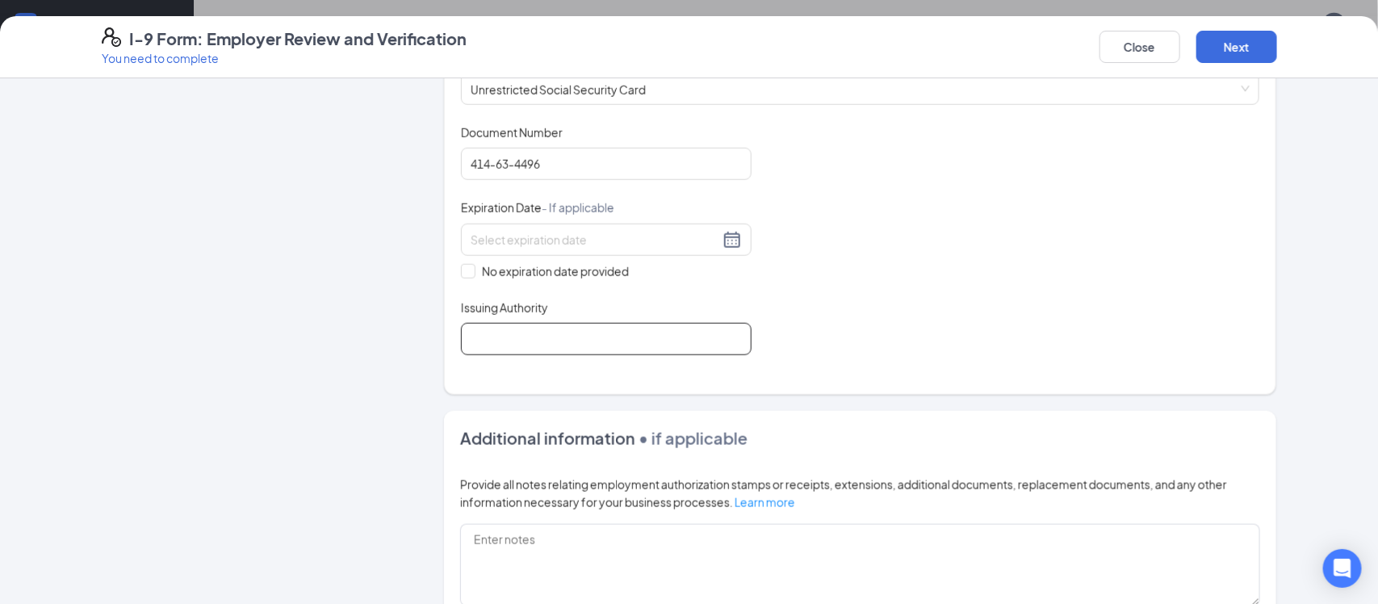
click at [541, 333] on input "Issuing Authority" at bounding box center [606, 339] width 291 height 32
type input "SSA"
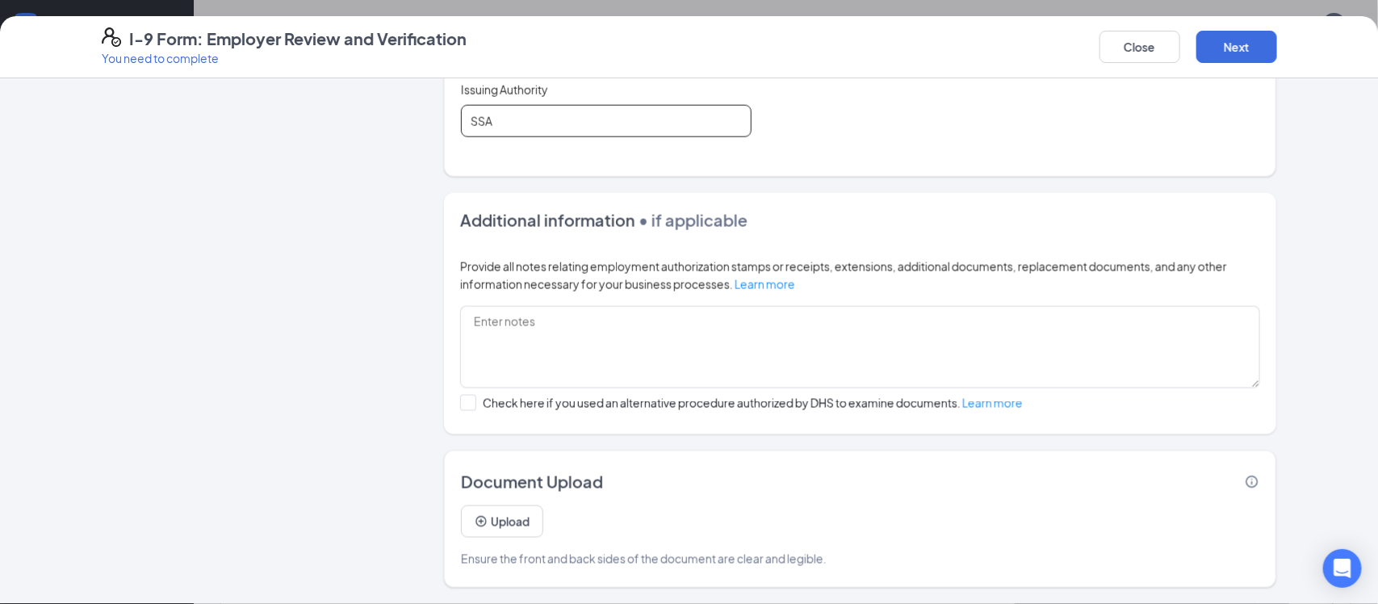
scroll to position [268, 0]
click at [1218, 52] on button "Next" at bounding box center [1237, 47] width 81 height 32
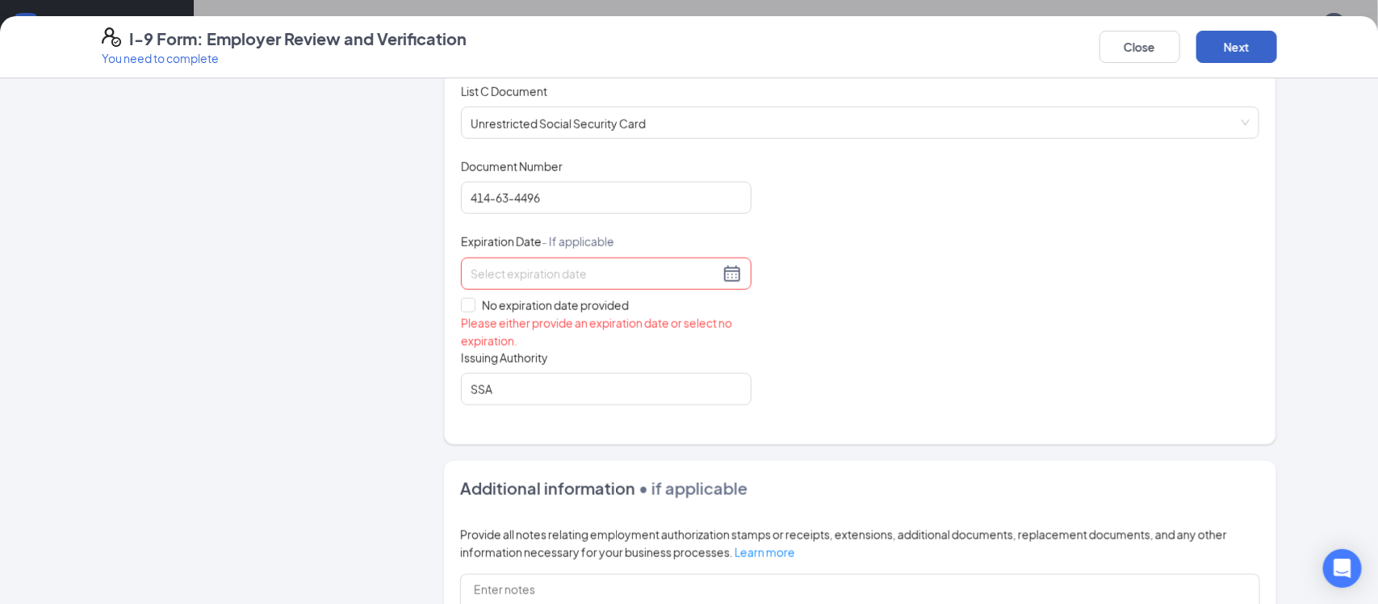
scroll to position [652, 0]
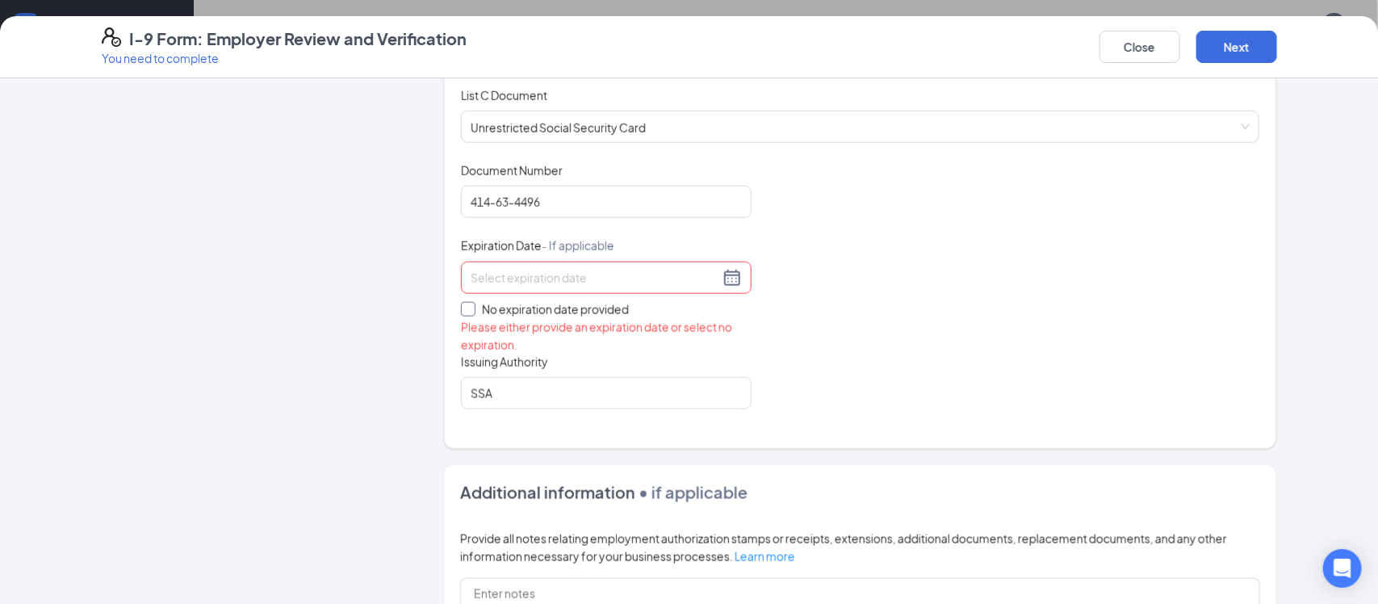
click at [472, 308] on input "No expiration date provided" at bounding box center [466, 307] width 11 height 11
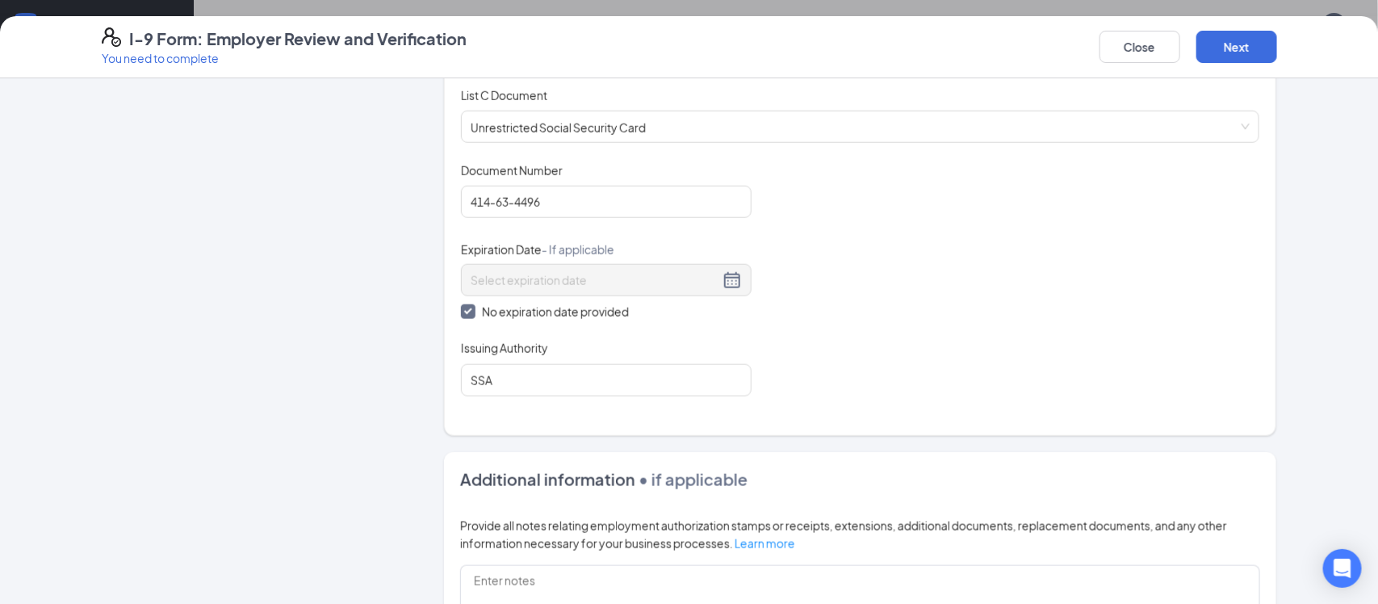
click at [468, 316] on span at bounding box center [468, 311] width 15 height 15
click at [468, 316] on input "No expiration date provided" at bounding box center [466, 309] width 11 height 11
click at [471, 313] on input "No expiration date provided" at bounding box center [466, 307] width 11 height 11
checkbox input "true"
click at [1208, 47] on button "Next" at bounding box center [1237, 47] width 81 height 32
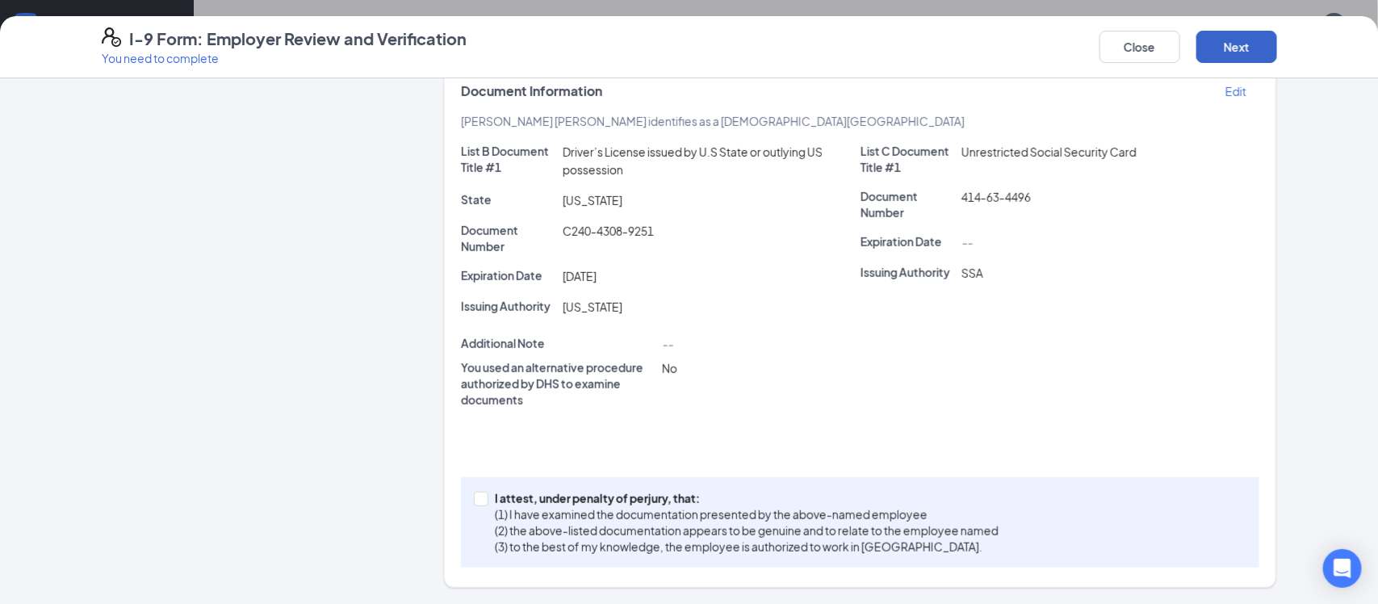
scroll to position [331, 0]
click at [481, 503] on span at bounding box center [481, 499] width 15 height 15
click at [481, 503] on input "I attest, under penalty of [PERSON_NAME], that: (1) I have examined the documen…" at bounding box center [479, 497] width 11 height 11
checkbox input "true"
click at [1229, 56] on button "Next" at bounding box center [1237, 47] width 81 height 32
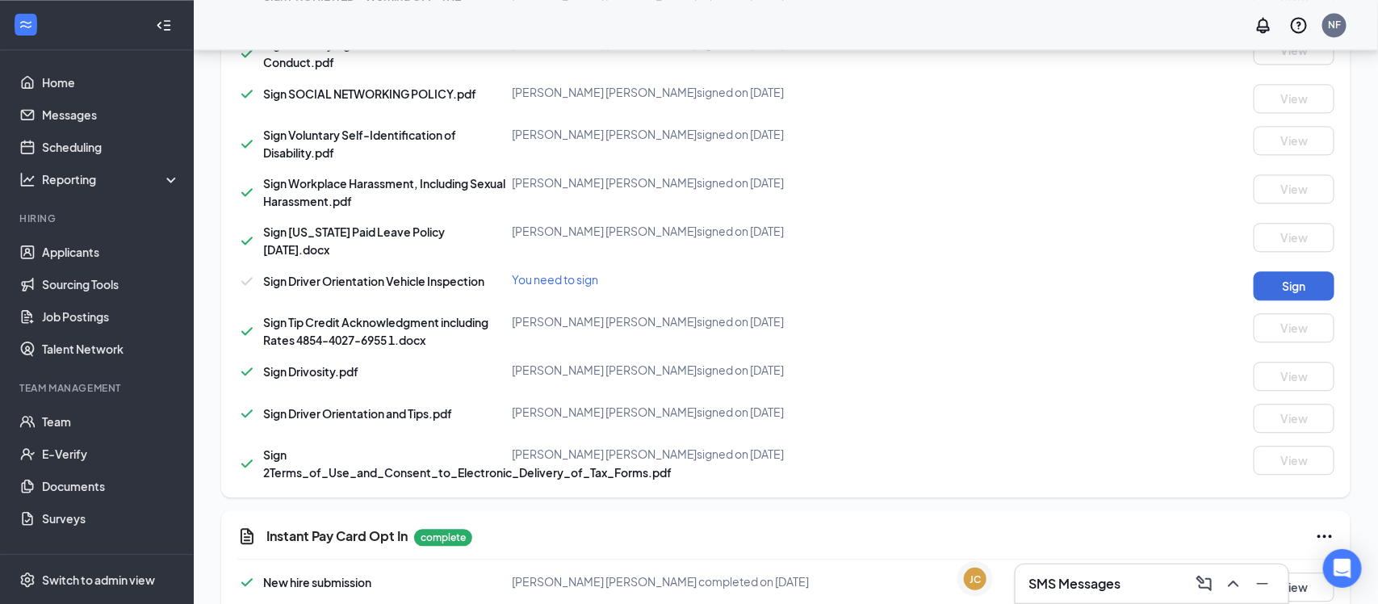
scroll to position [1665, 0]
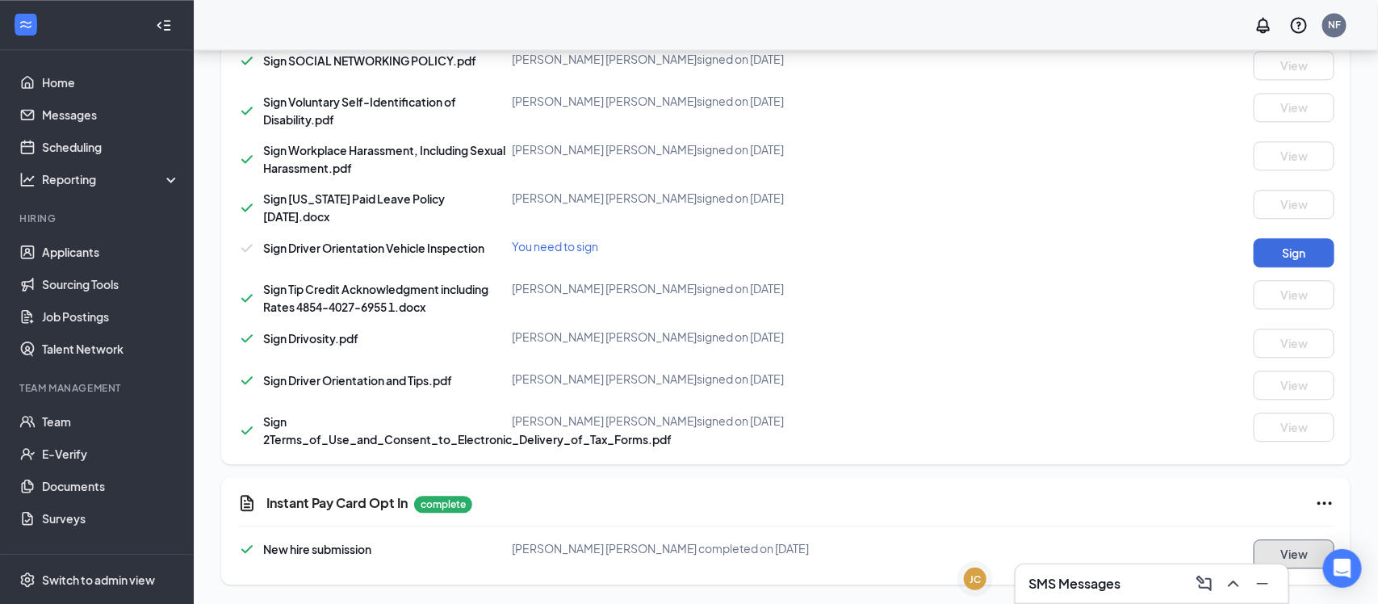
click at [1289, 547] on button "View" at bounding box center [1294, 553] width 81 height 29
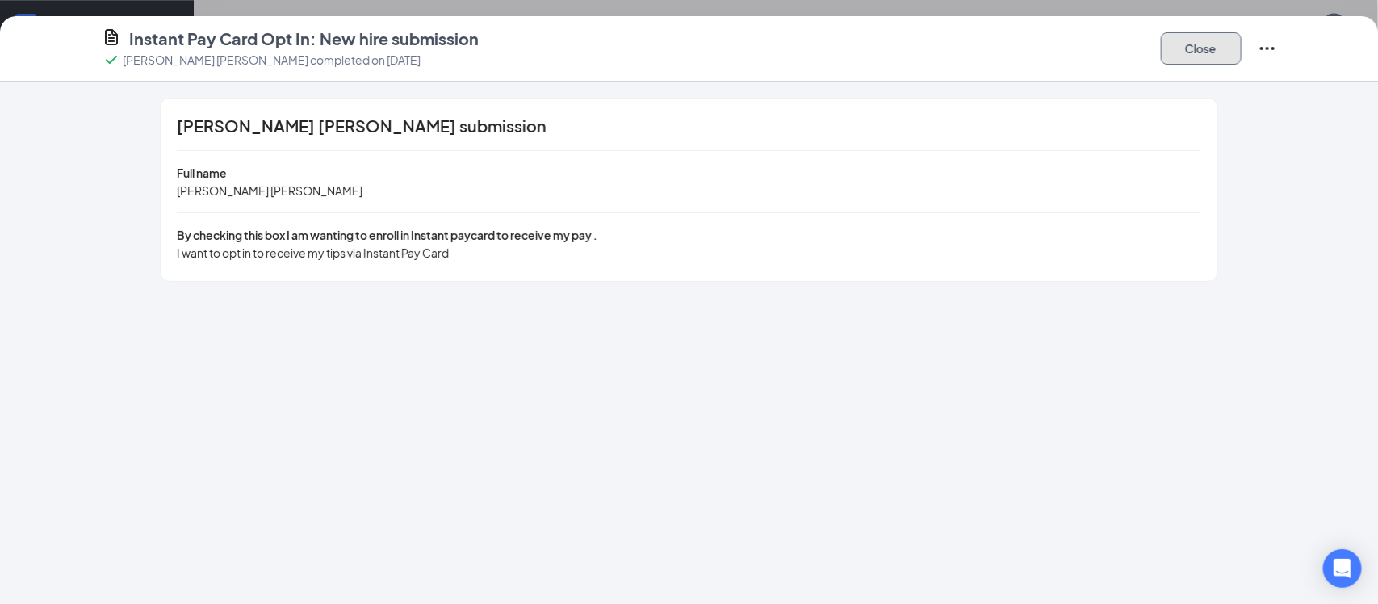
click at [1201, 48] on button "Close" at bounding box center [1201, 48] width 81 height 32
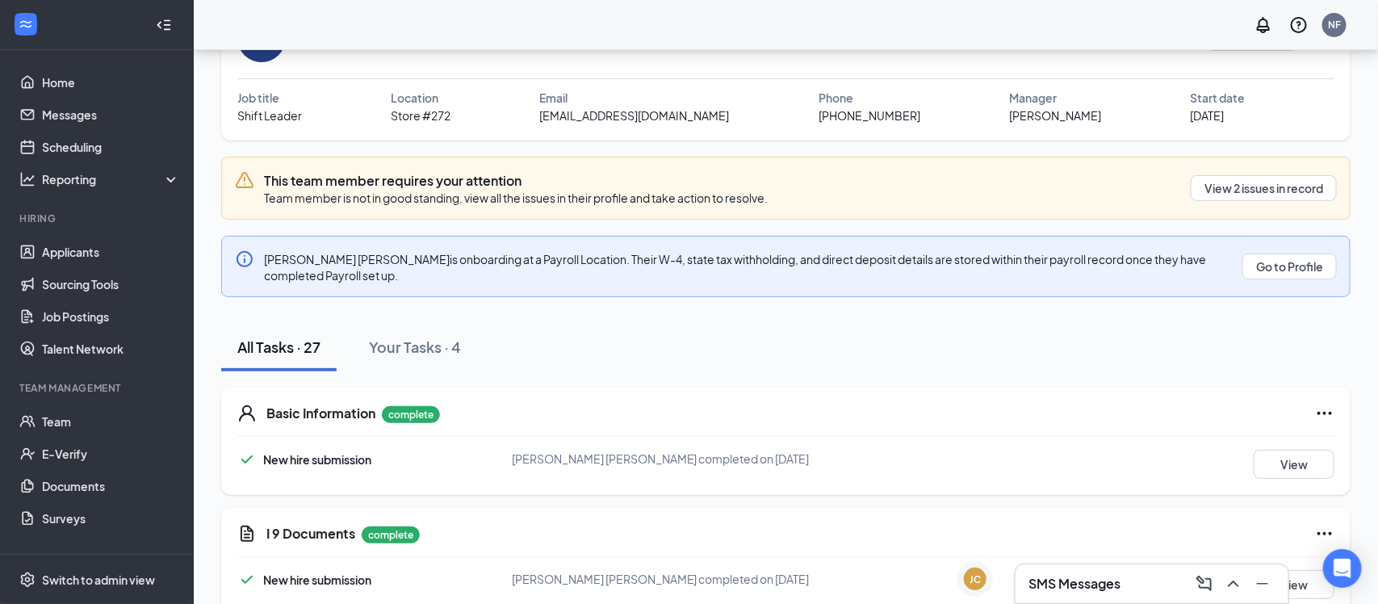
scroll to position [111, 0]
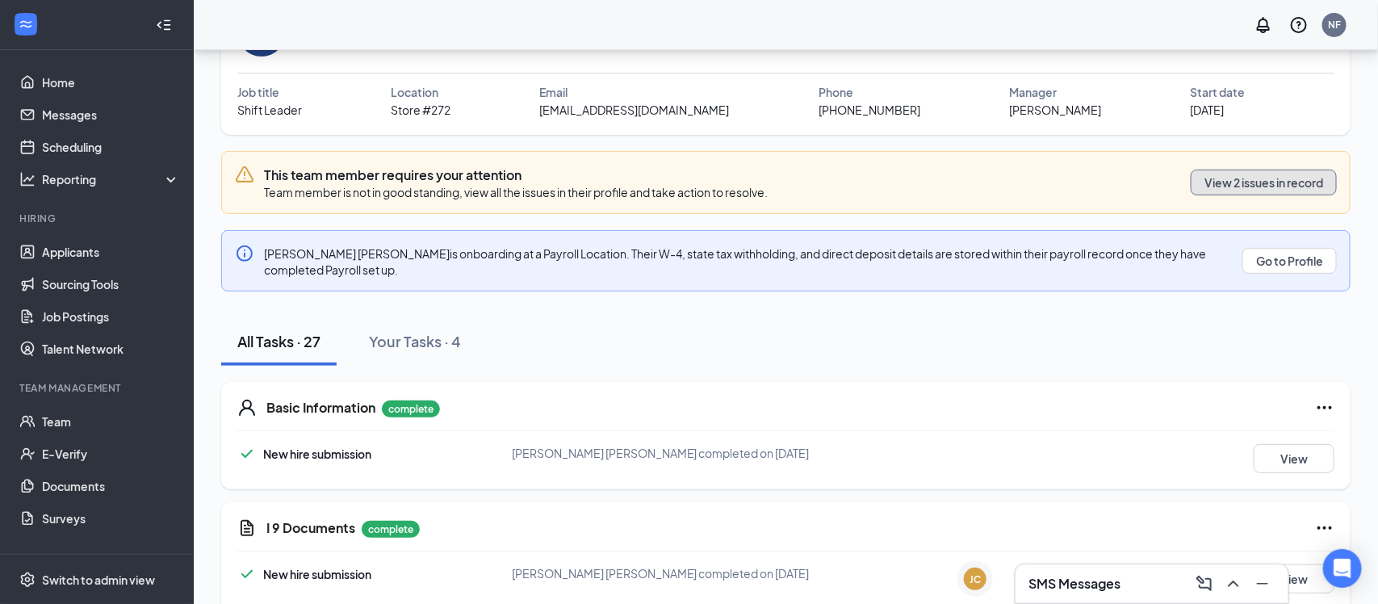
click at [1256, 185] on button "View 2 issues in record" at bounding box center [1264, 183] width 146 height 26
